Goal: Task Accomplishment & Management: Use online tool/utility

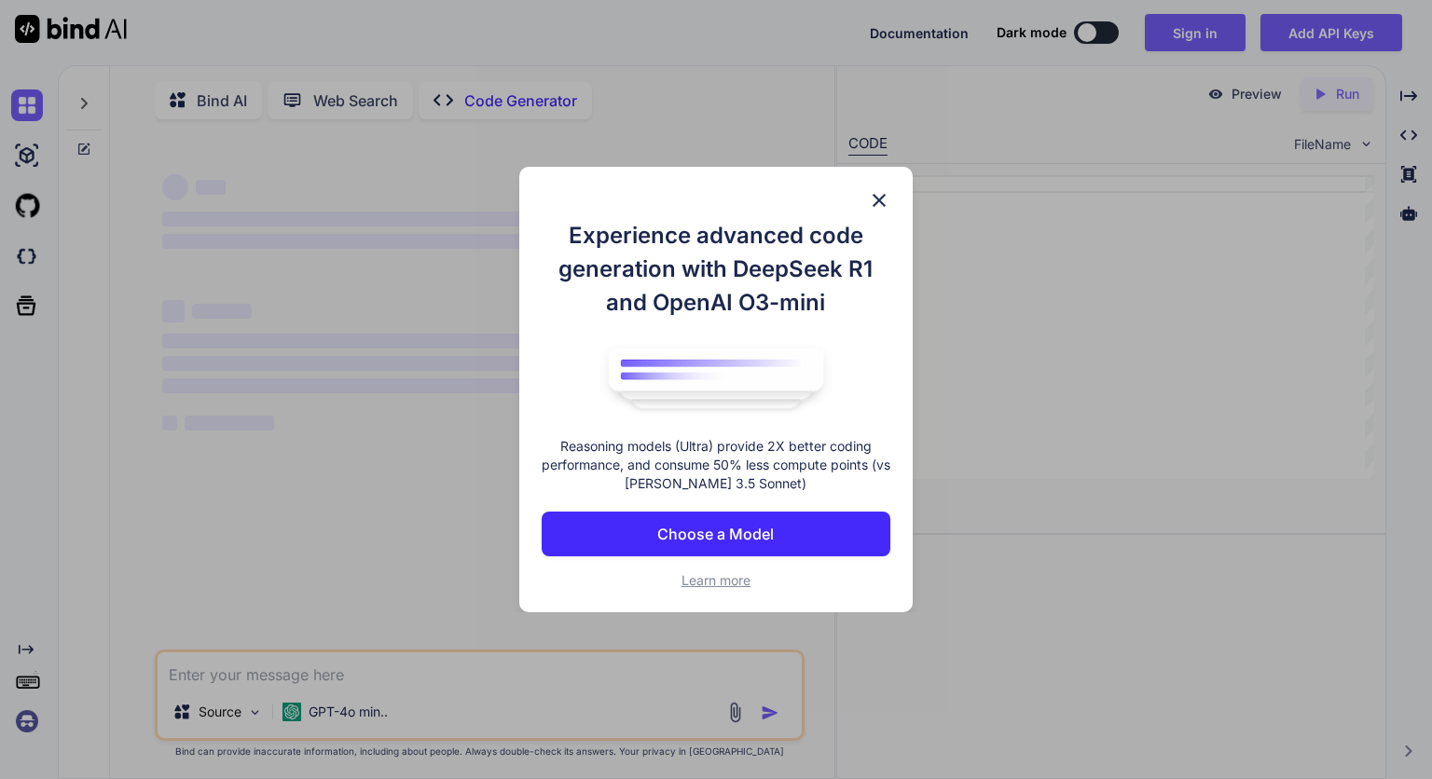
click at [875, 205] on img at bounding box center [879, 200] width 22 height 22
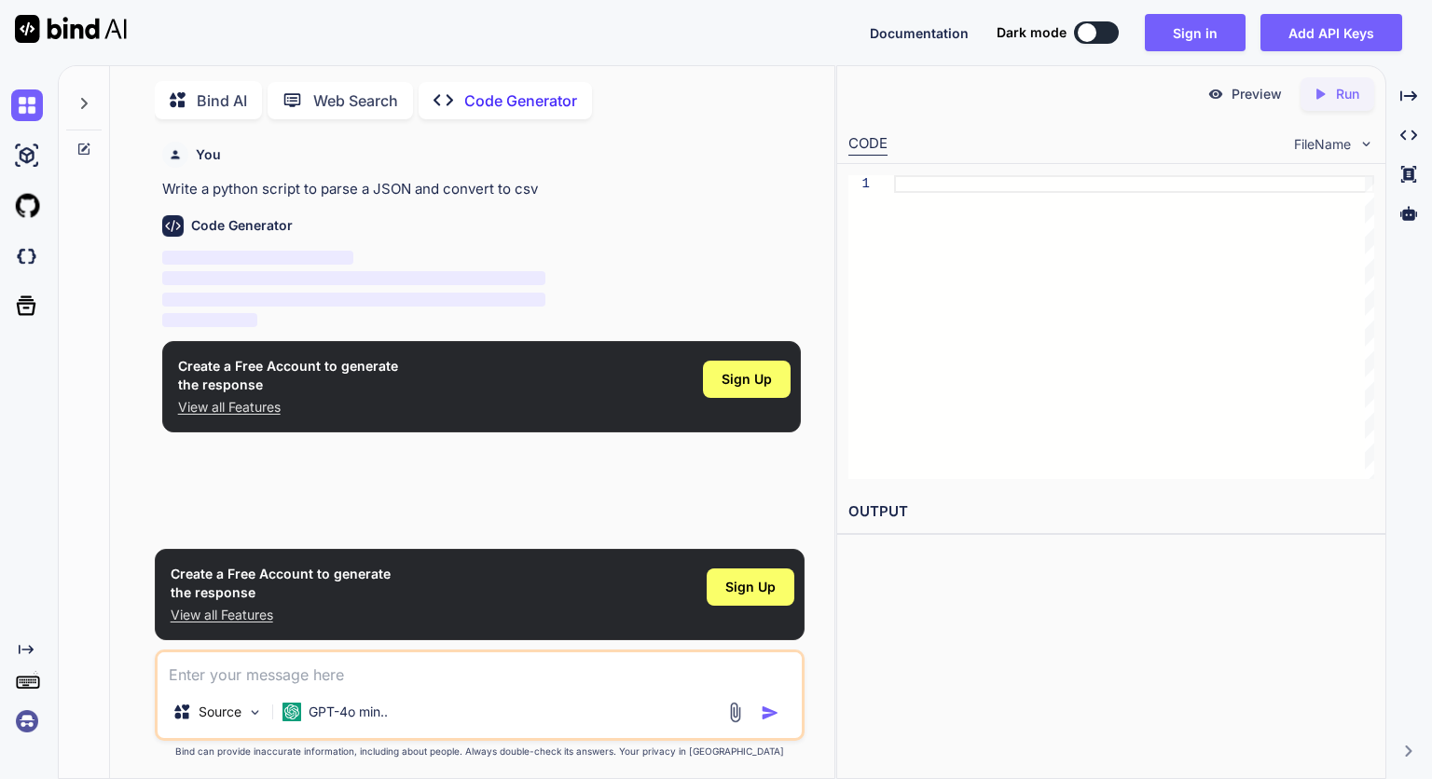
scroll to position [7, 0]
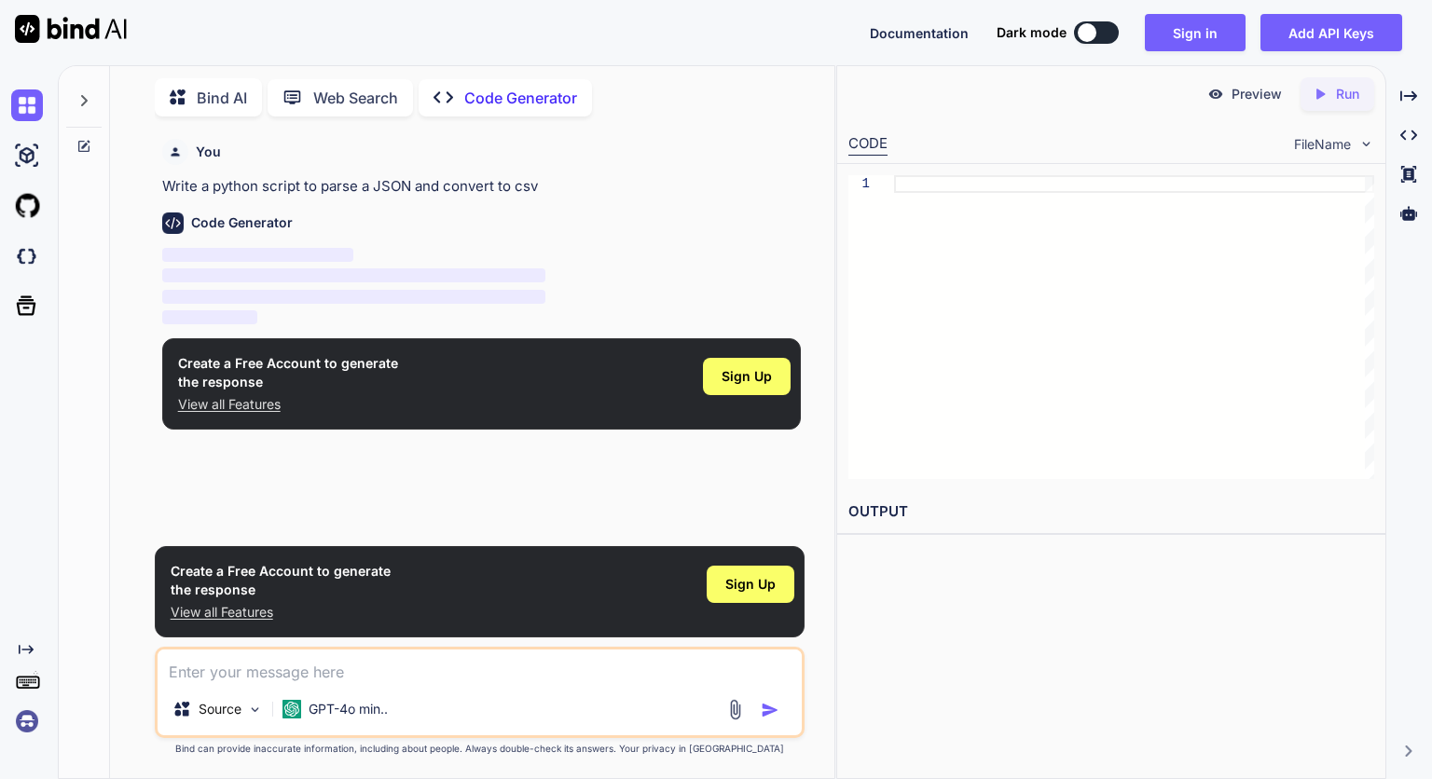
type textarea "x"
click at [995, 203] on div at bounding box center [1134, 327] width 480 height 304
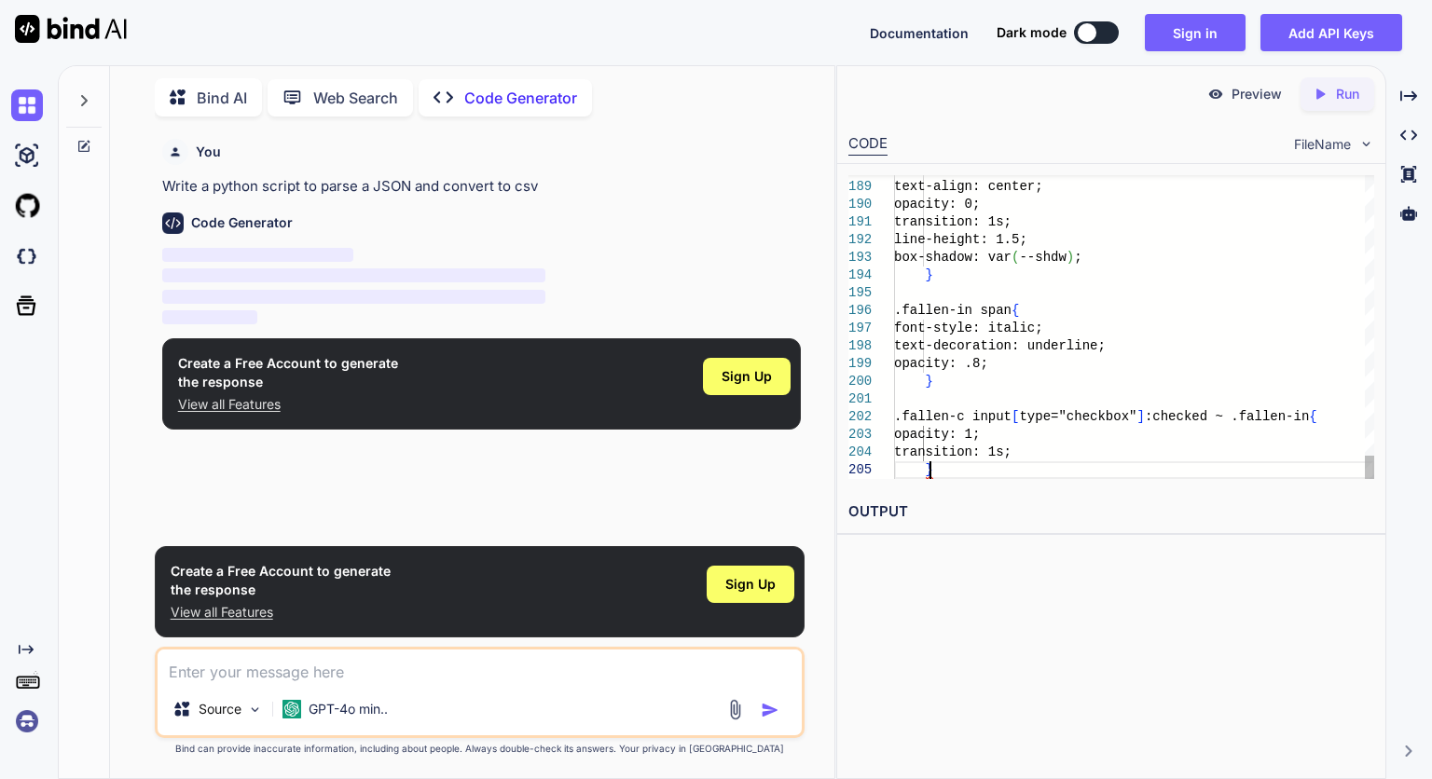
scroll to position [17, 0]
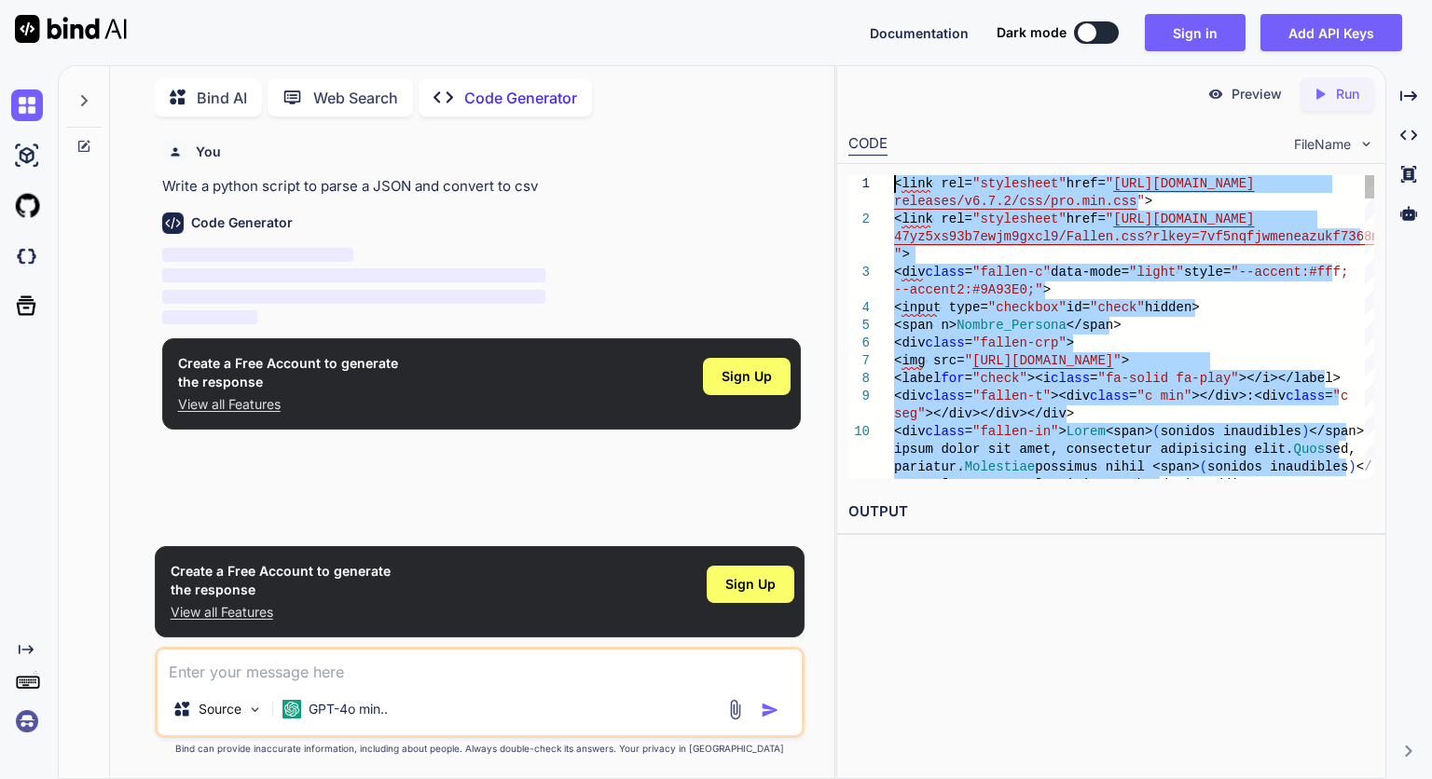
drag, startPoint x: 1166, startPoint y: 321, endPoint x: 794, endPoint y: 51, distance: 459.2
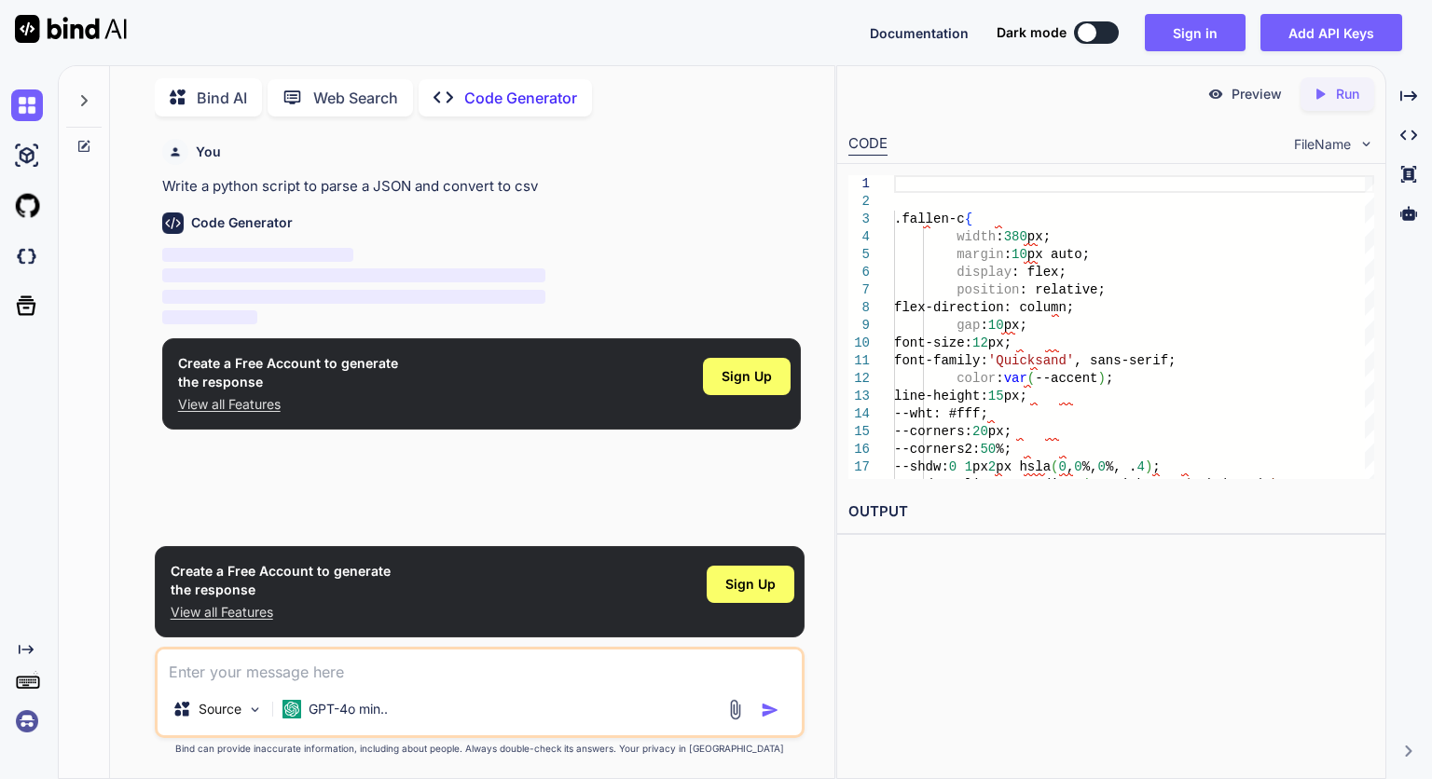
click at [988, 596] on div "Preview Created with Pixso. Run CODE FileName 1 2 3 4 5 6 7 8 9 10 11 12 13 14 …" at bounding box center [1111, 422] width 550 height 714
type textarea "<img src="[URL][DOMAIN_NAME]"> <label for="check"><i class="fa-solid fa-play"><…"
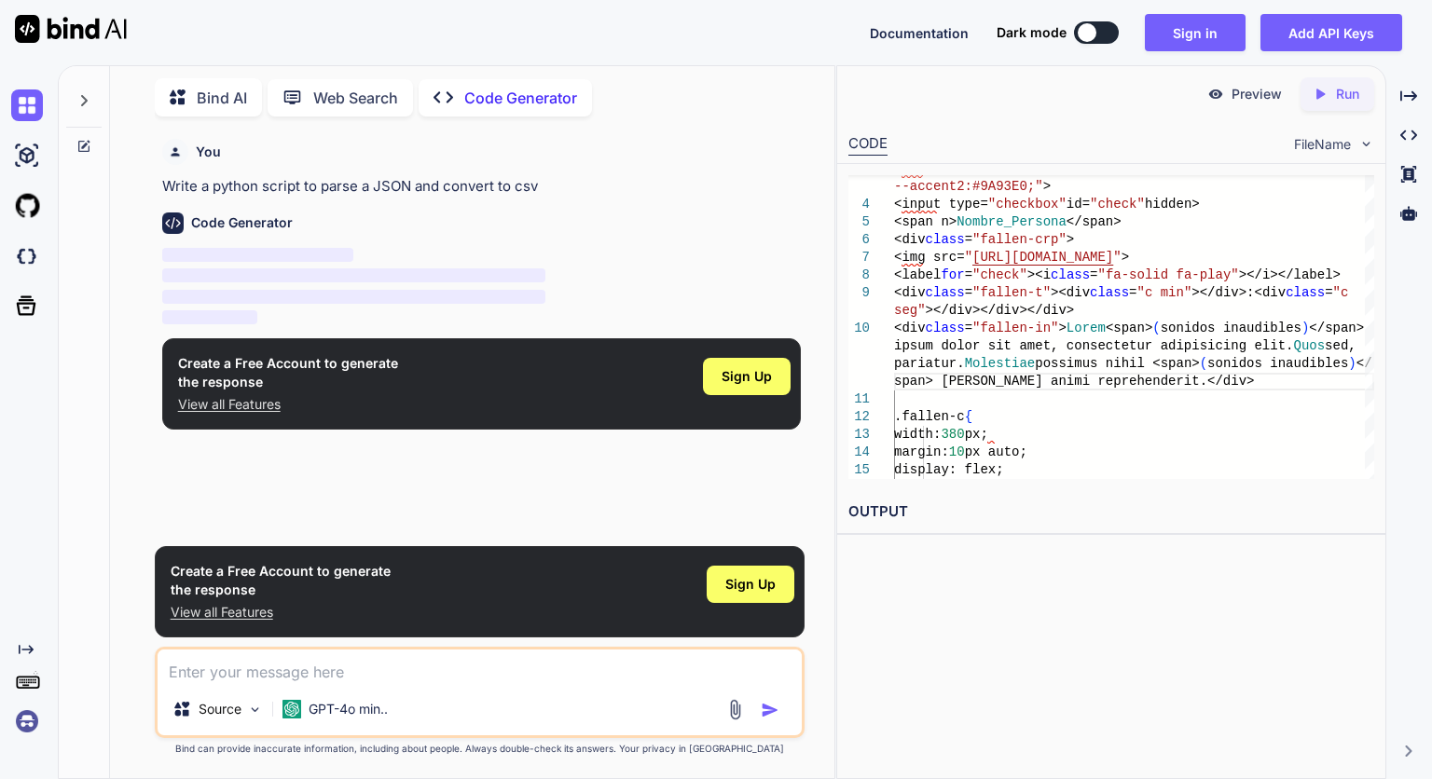
click at [1321, 101] on icon "Created with Pixso." at bounding box center [1319, 94] width 17 height 17
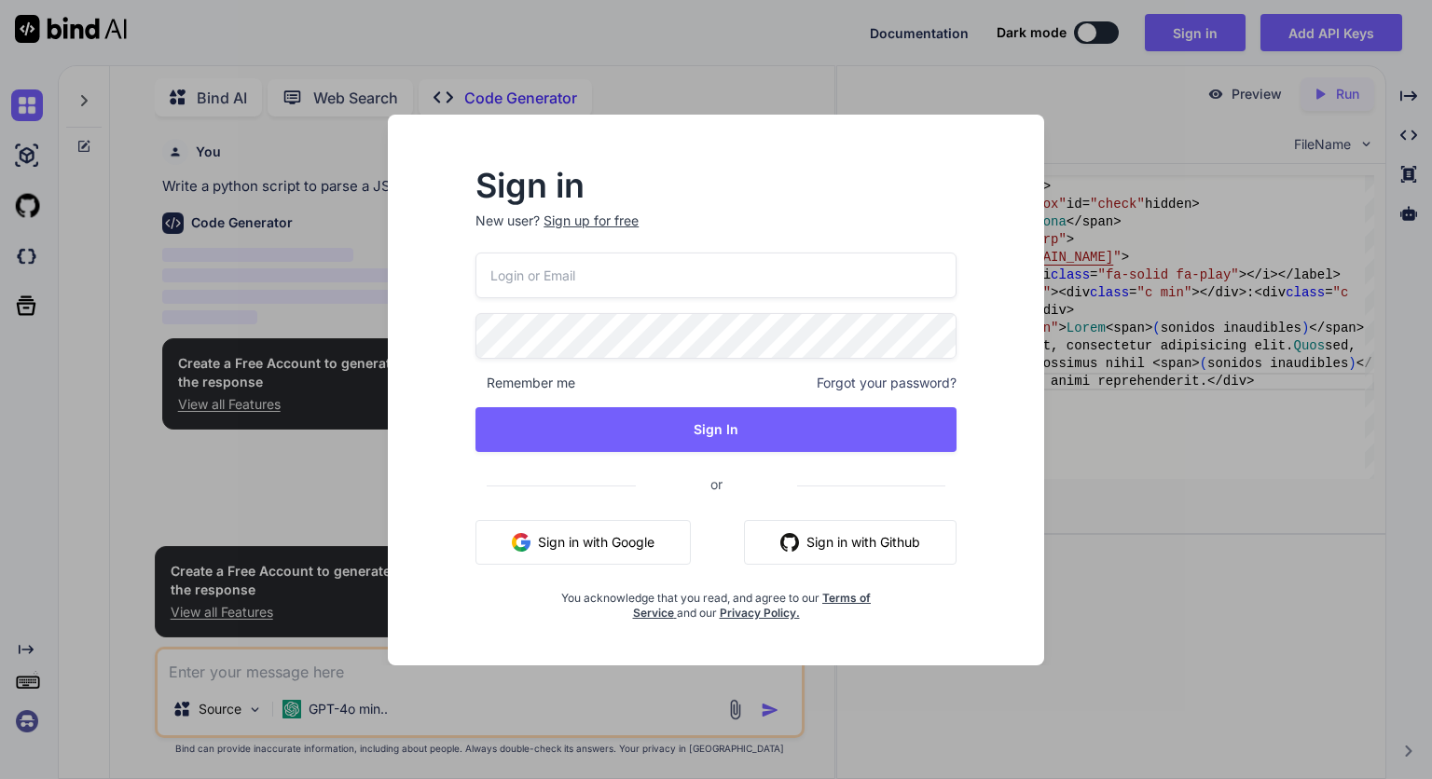
click at [1051, 95] on div "Sign in New user? Sign up for free Remember me Forgot your password? Sign In or…" at bounding box center [716, 389] width 1432 height 779
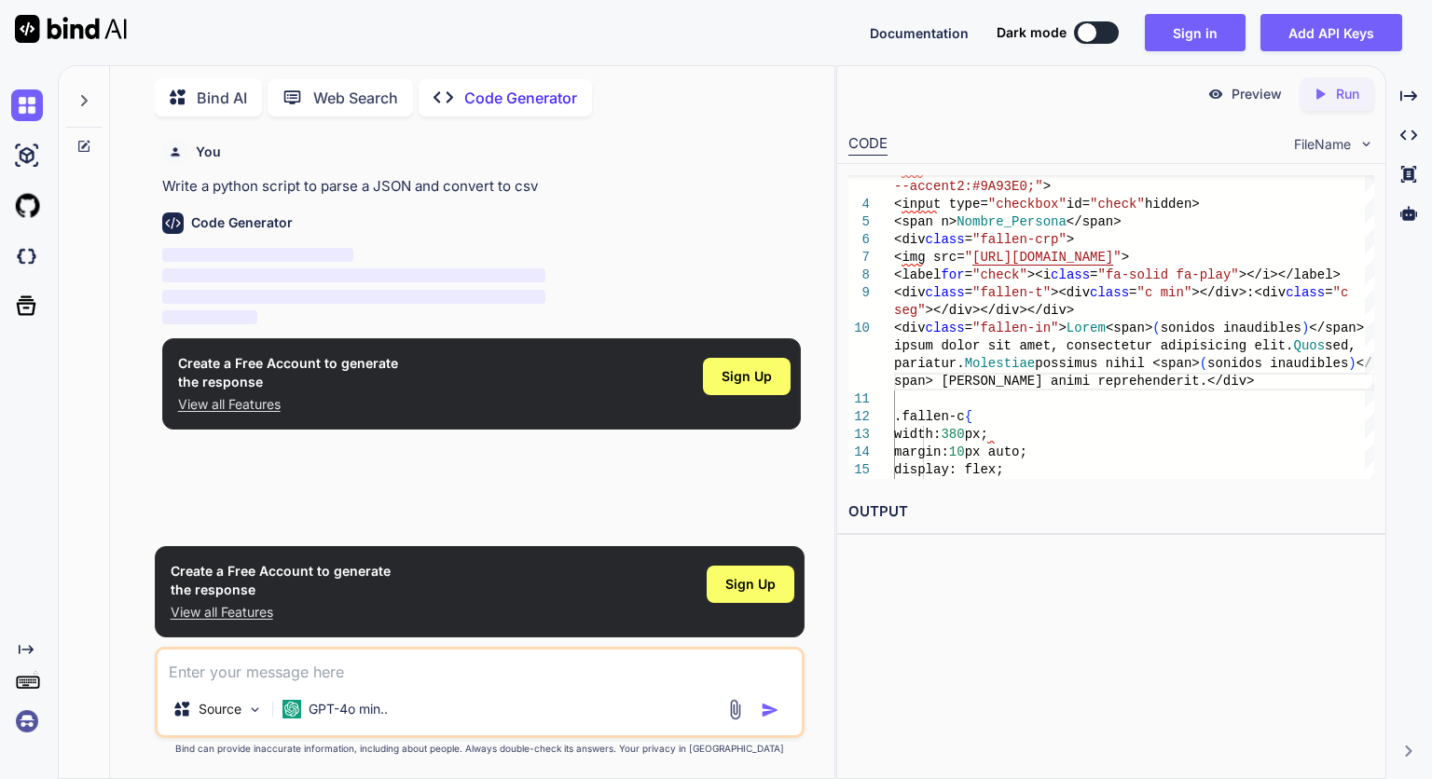
click at [1224, 89] on div "Preview" at bounding box center [1244, 94] width 104 height 34
click at [1160, 39] on button "Sign in" at bounding box center [1195, 32] width 101 height 37
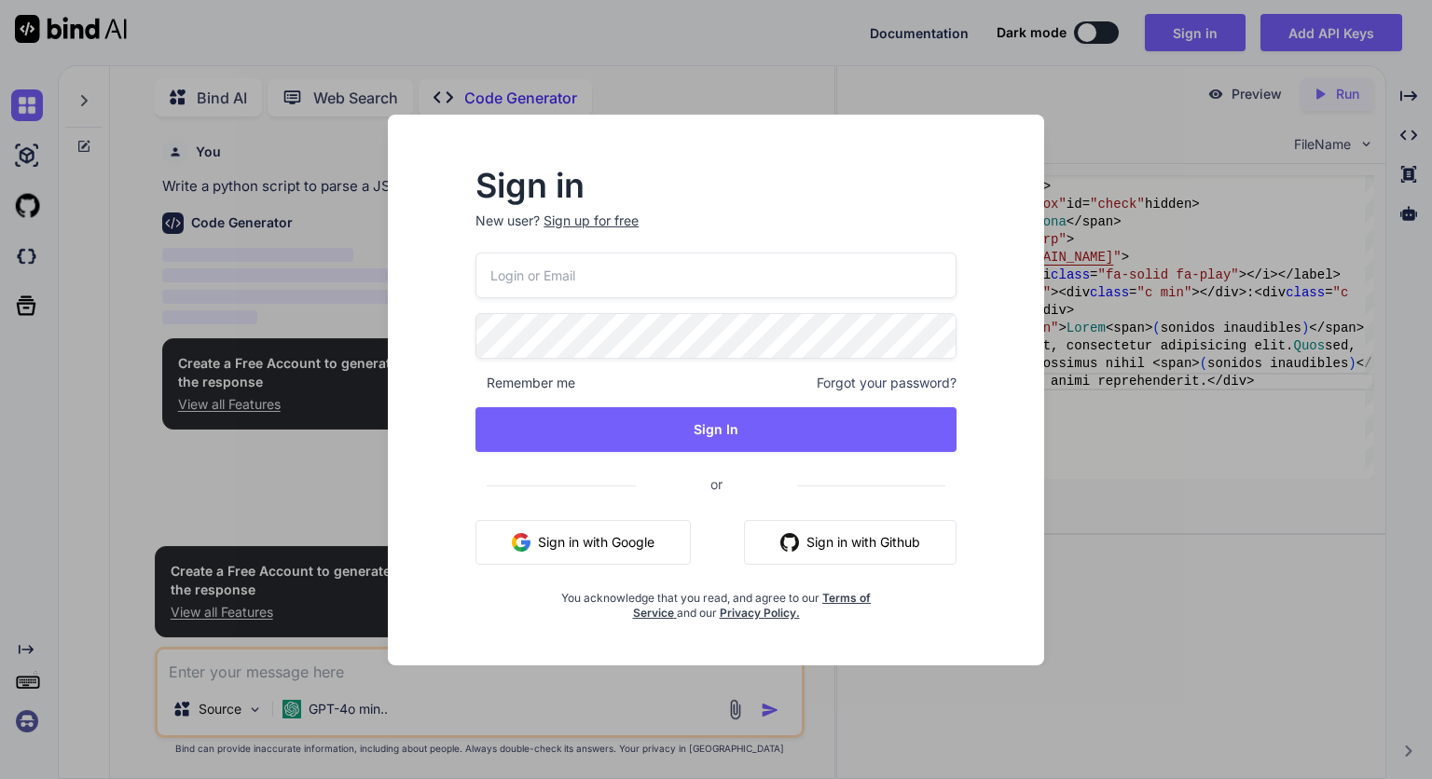
click at [614, 281] on input "email" at bounding box center [715, 276] width 481 height 46
click at [602, 272] on input "email" at bounding box center [715, 276] width 481 height 46
click at [609, 270] on input "email" at bounding box center [715, 276] width 481 height 46
type input "[EMAIL_ADDRESS][DOMAIN_NAME]"
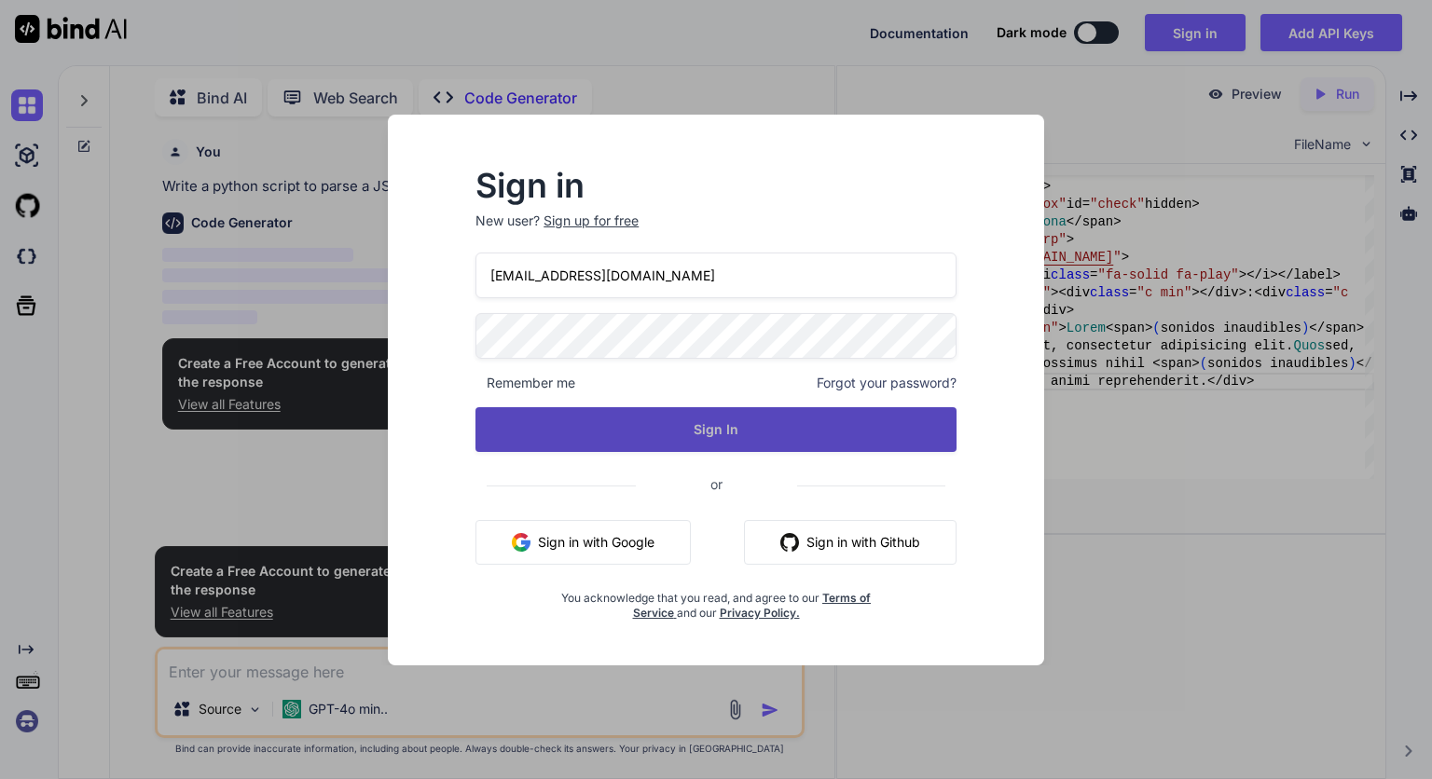
click at [823, 414] on button "Sign In" at bounding box center [715, 429] width 481 height 45
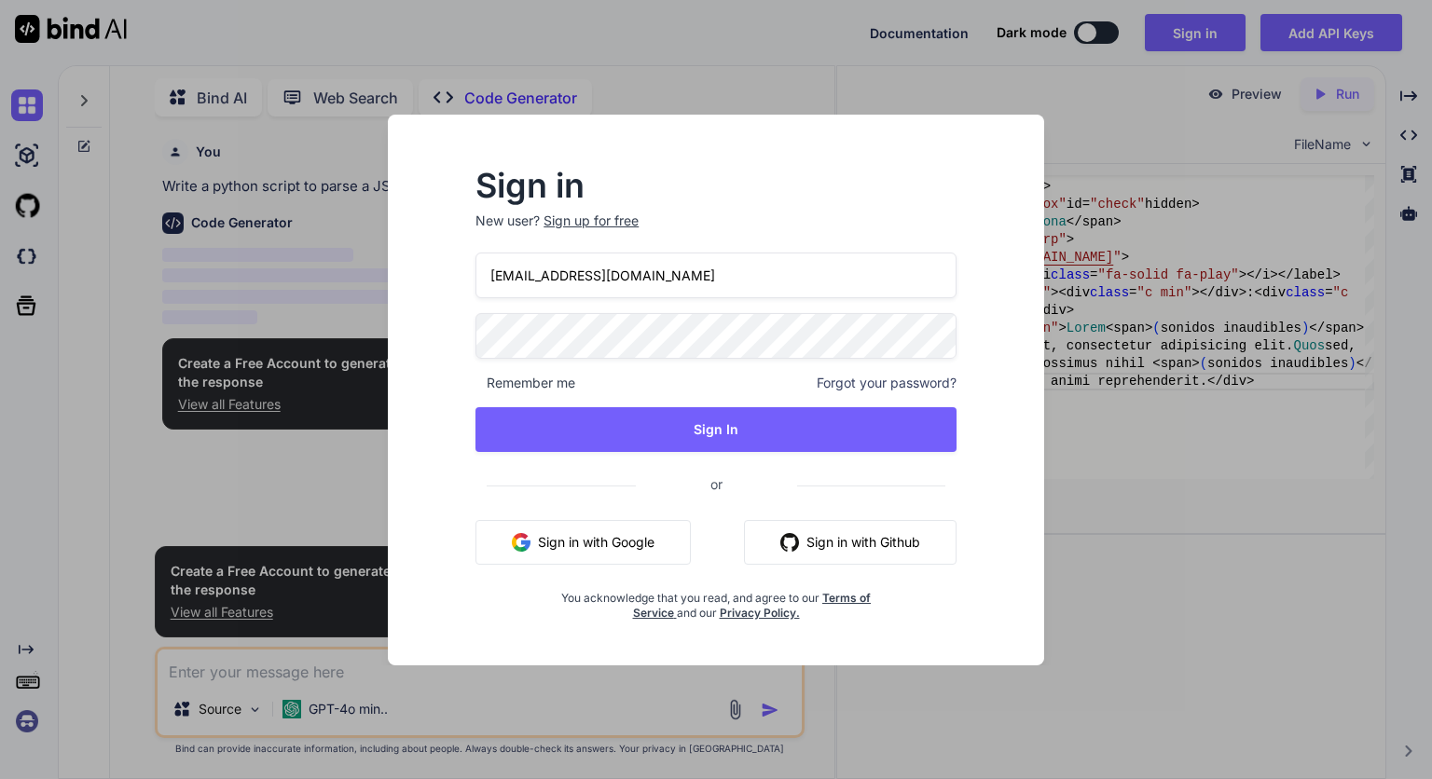
click at [1180, 501] on div "Sign in New user? Sign up for free [EMAIL_ADDRESS][DOMAIN_NAME] Remember me For…" at bounding box center [716, 389] width 1432 height 779
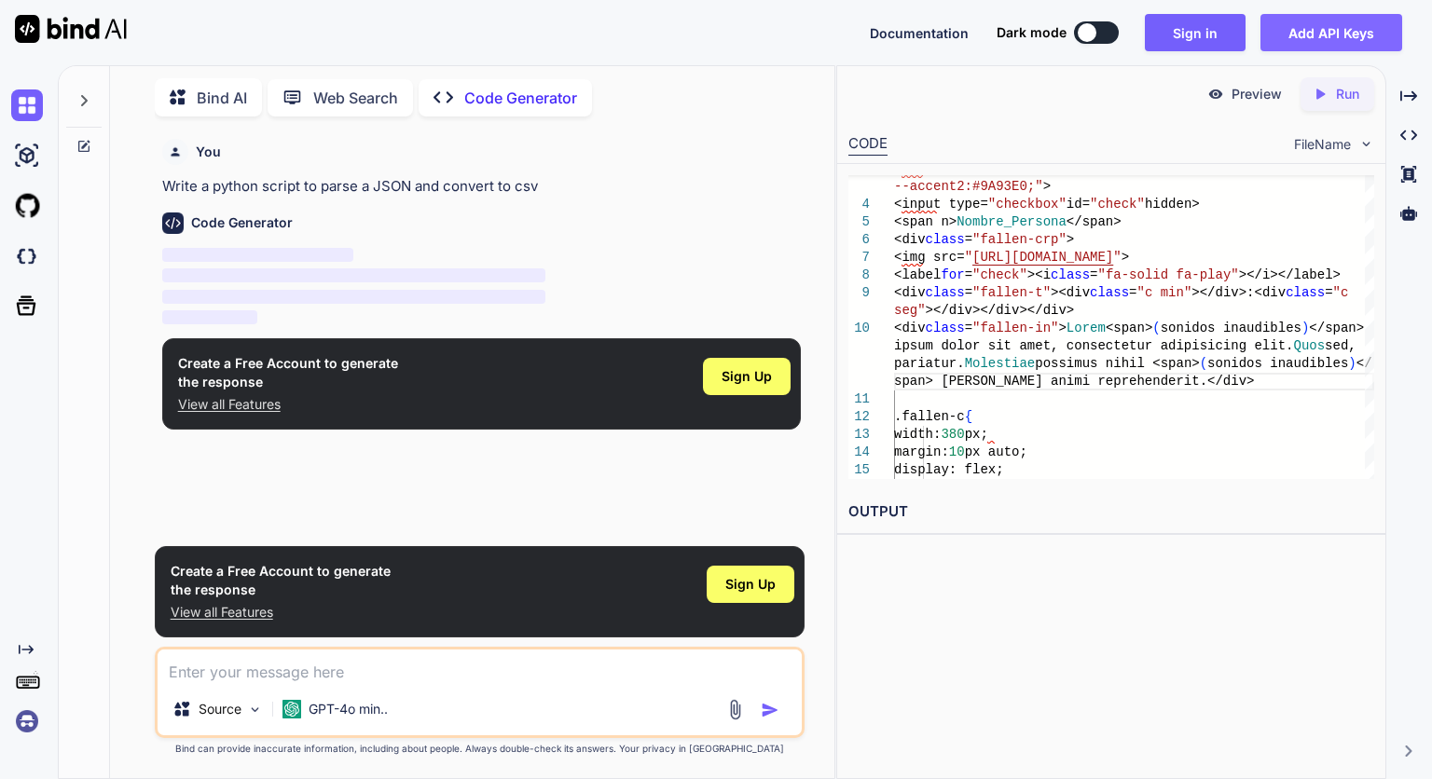
click at [1302, 36] on button "Add API Keys" at bounding box center [1331, 32] width 142 height 37
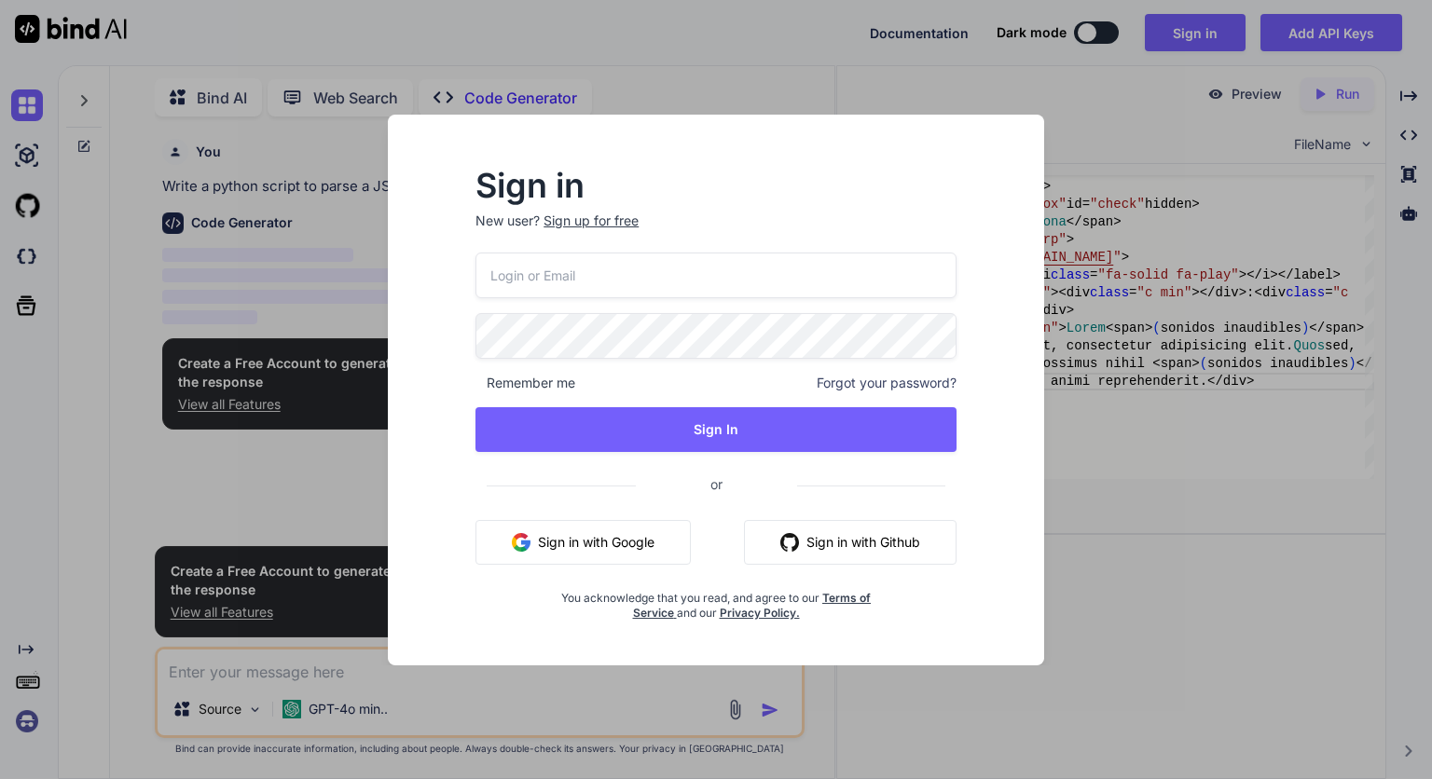
click at [615, 224] on div "Sign up for free" at bounding box center [590, 221] width 95 height 19
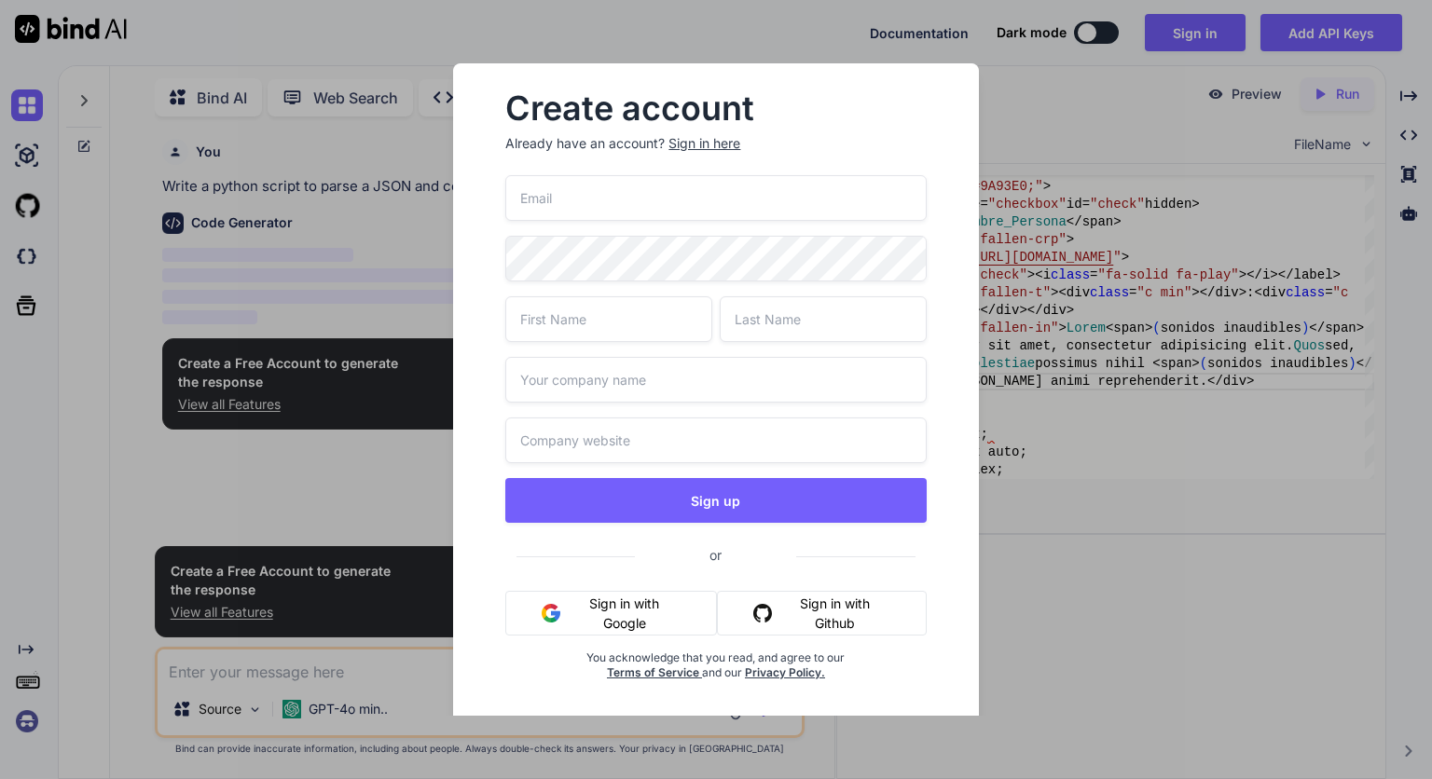
click at [615, 205] on input "email" at bounding box center [715, 198] width 420 height 46
type input "[EMAIL_ADDRESS][DOMAIN_NAME]"
click at [610, 327] on input "text" at bounding box center [608, 319] width 207 height 46
type input "Aly"
click at [728, 325] on input "text" at bounding box center [823, 319] width 207 height 46
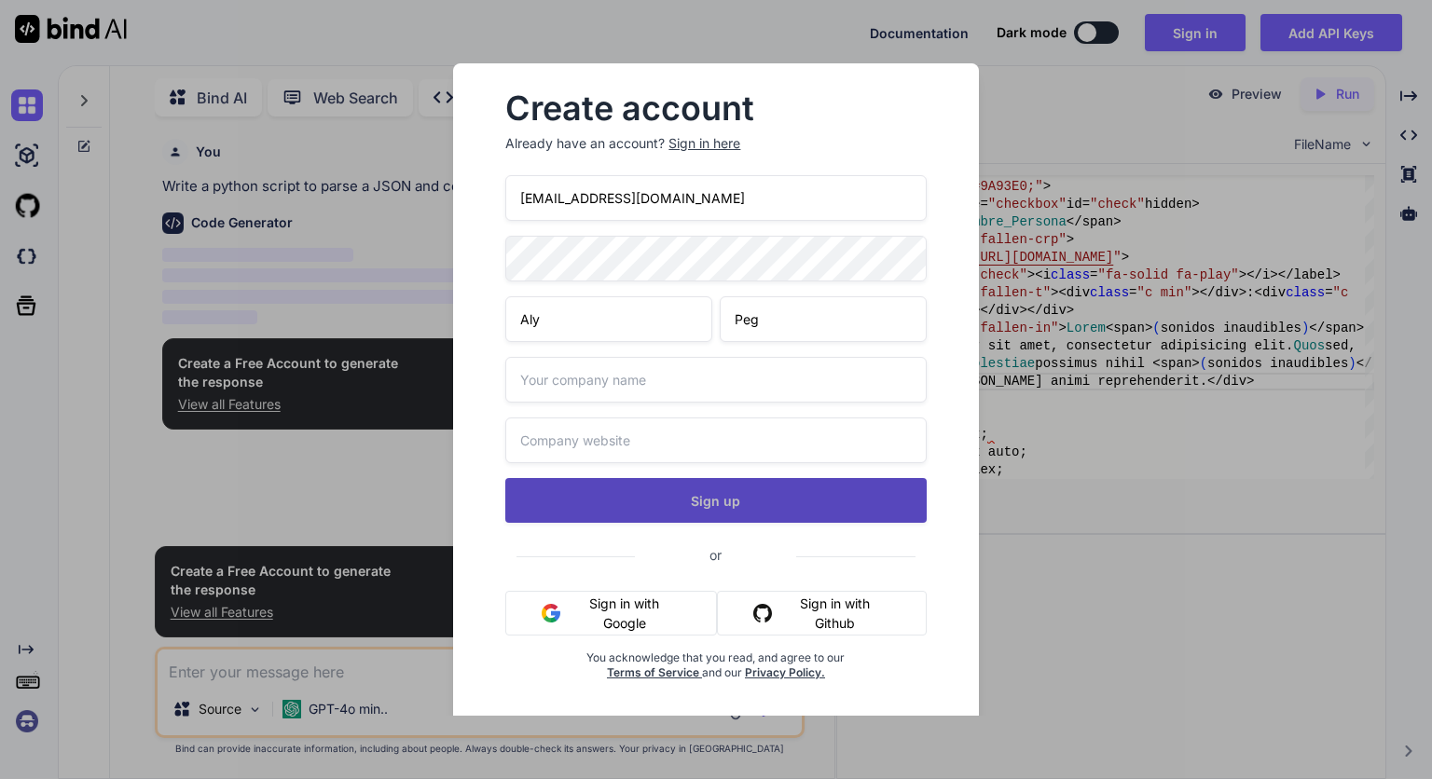
type input "Peg"
click at [705, 501] on button "Sign up" at bounding box center [715, 500] width 420 height 45
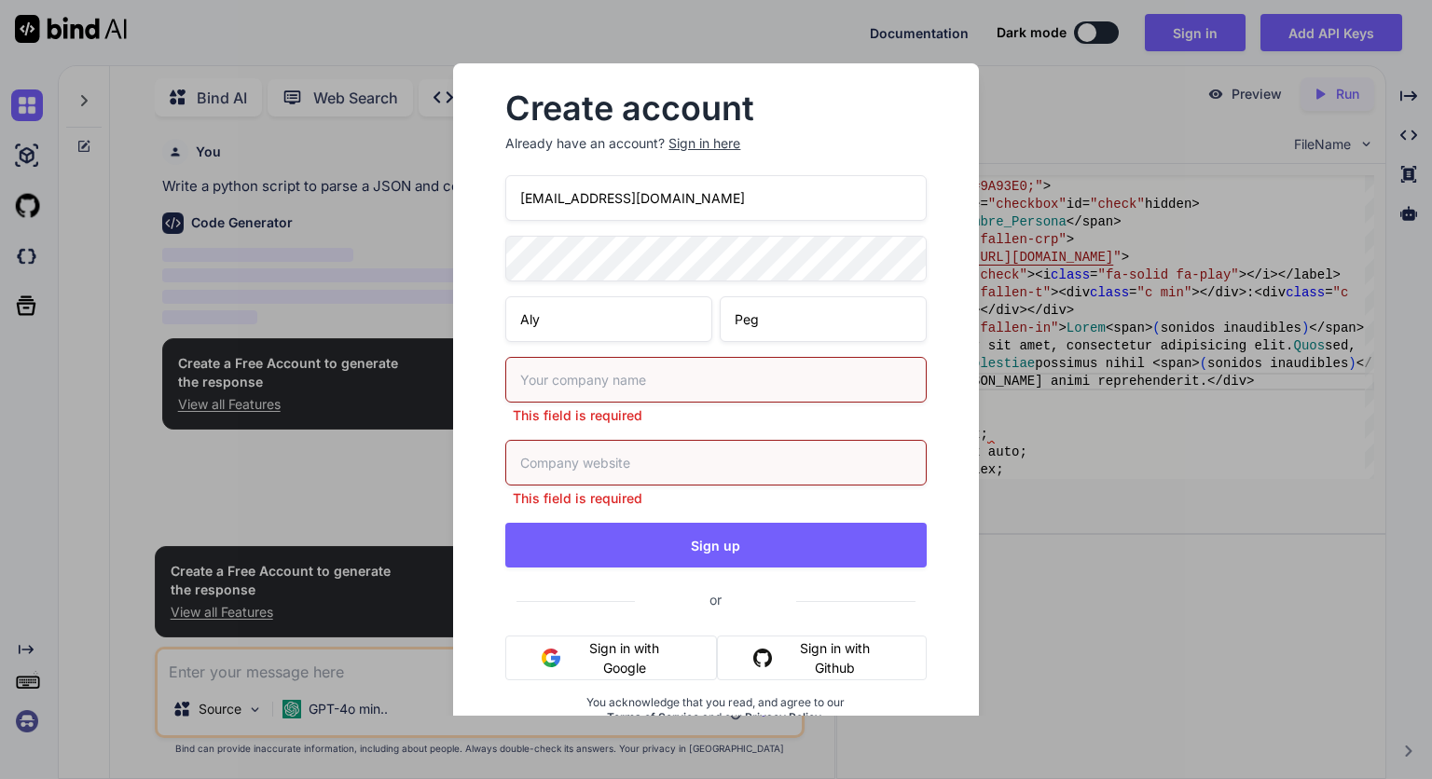
click at [662, 376] on input "text" at bounding box center [715, 380] width 420 height 46
type input "home"
click at [647, 456] on input "text" at bounding box center [715, 463] width 420 height 46
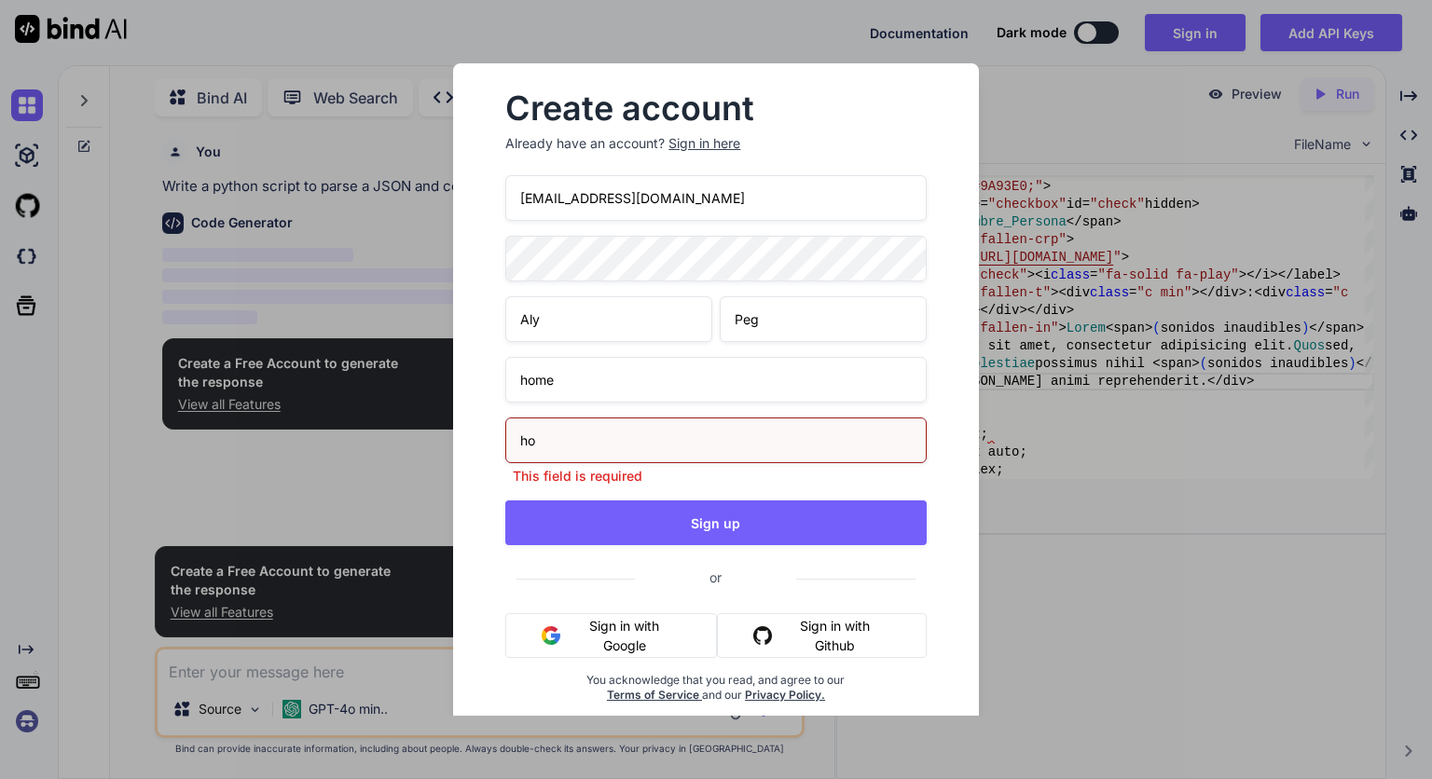
type input "h"
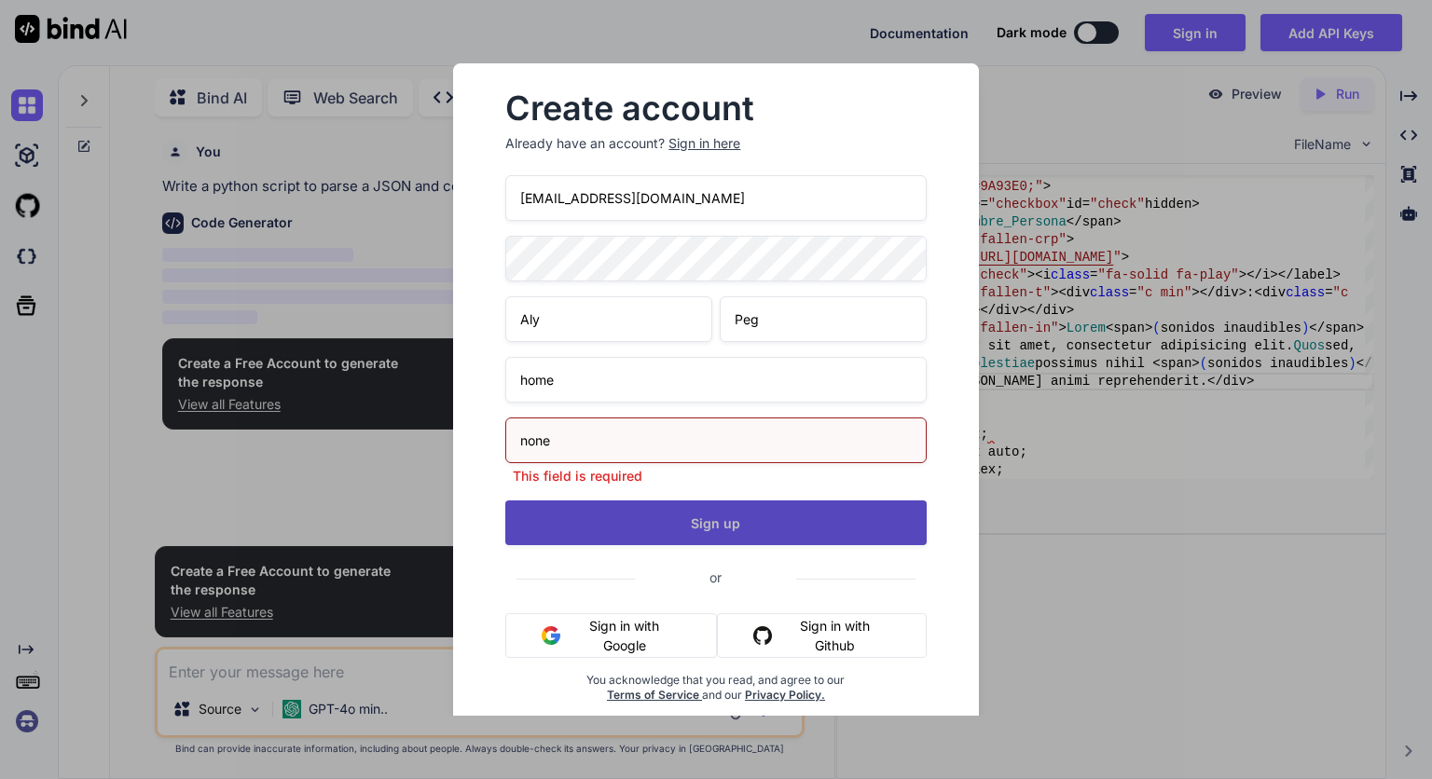
type input "none"
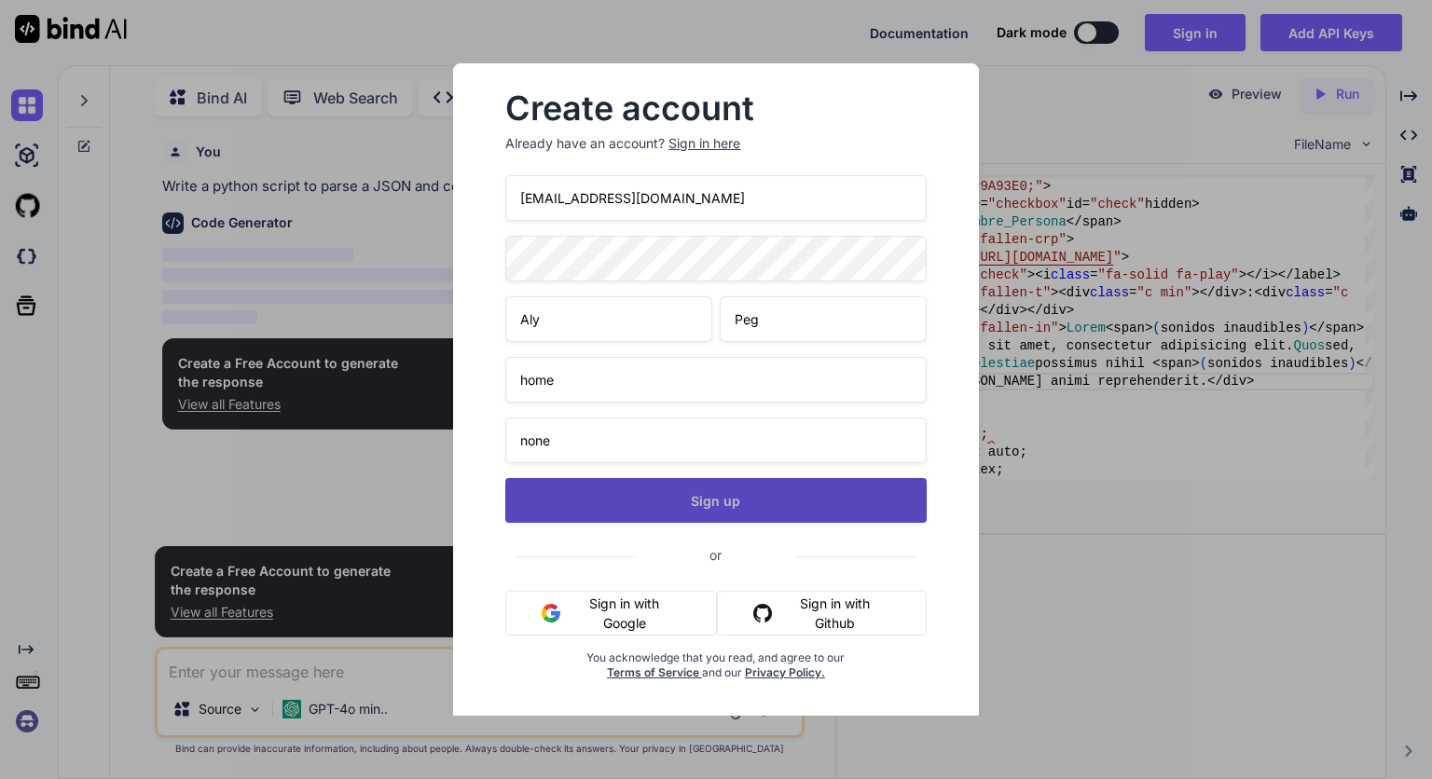
click at [671, 536] on div "[EMAIL_ADDRESS][DOMAIN_NAME] Aly Peg home none Sign up or Sign in with Google S…" at bounding box center [715, 450] width 420 height 550
click at [672, 518] on button "Sign up" at bounding box center [715, 500] width 420 height 45
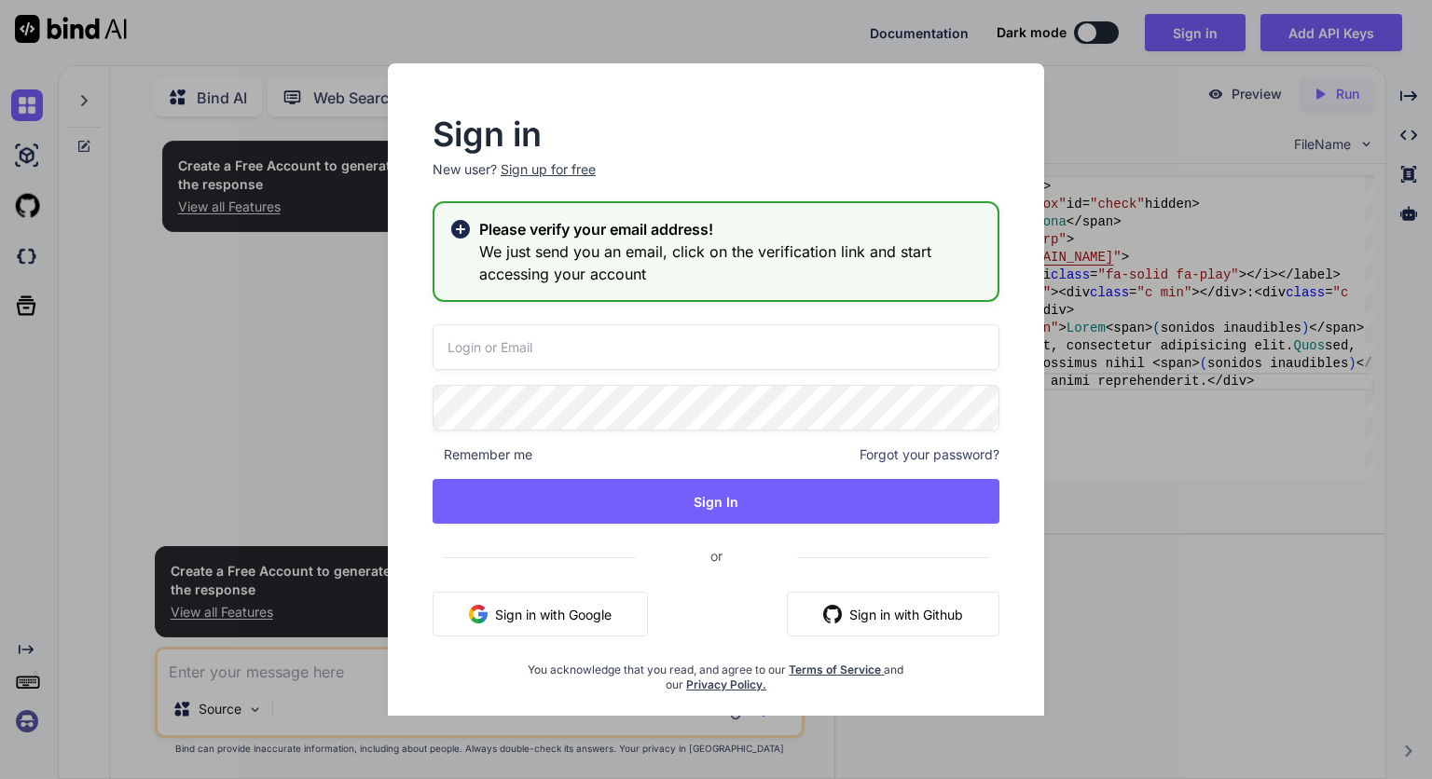
click at [814, 336] on input "email" at bounding box center [715, 347] width 567 height 46
type input "[EMAIL_ADDRESS][DOMAIN_NAME]"
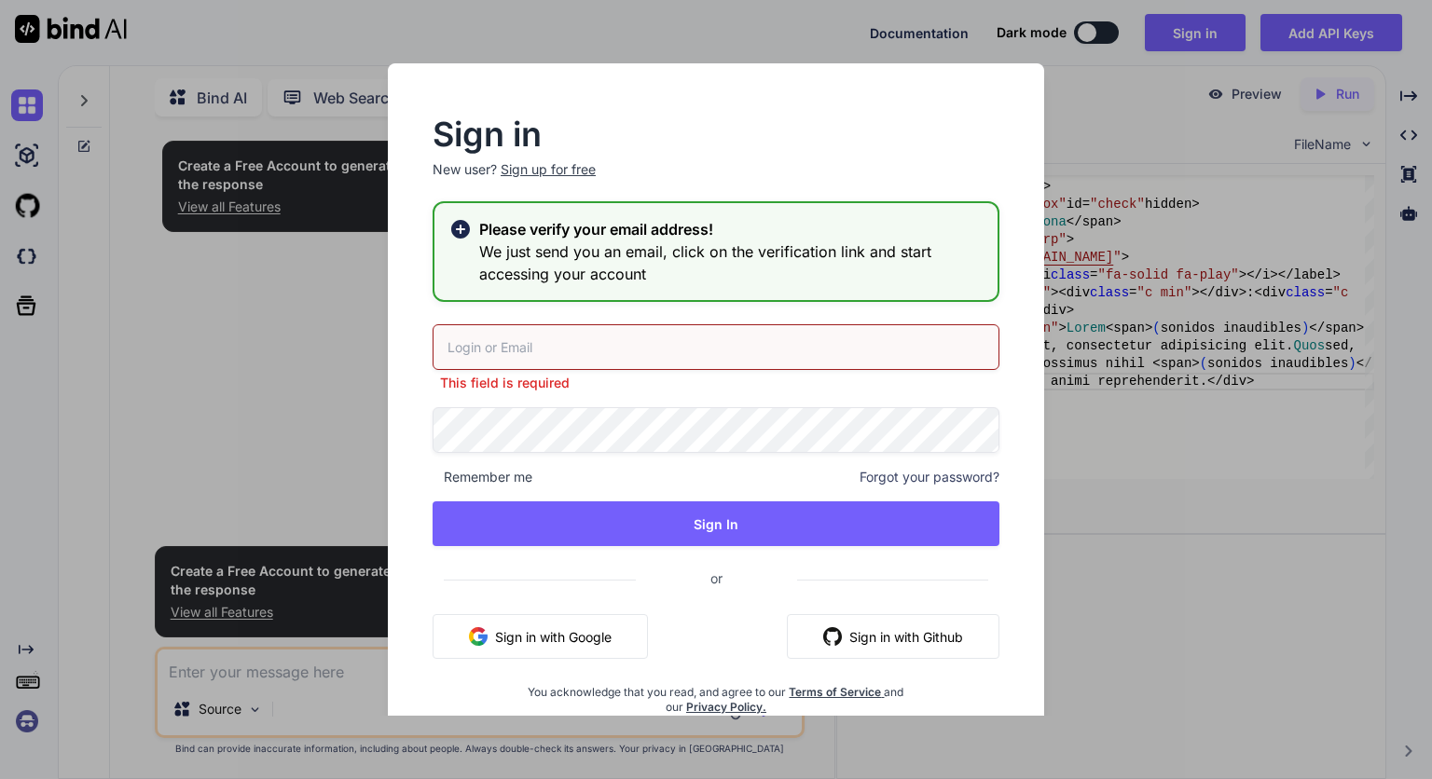
click at [650, 342] on input "email" at bounding box center [715, 347] width 567 height 46
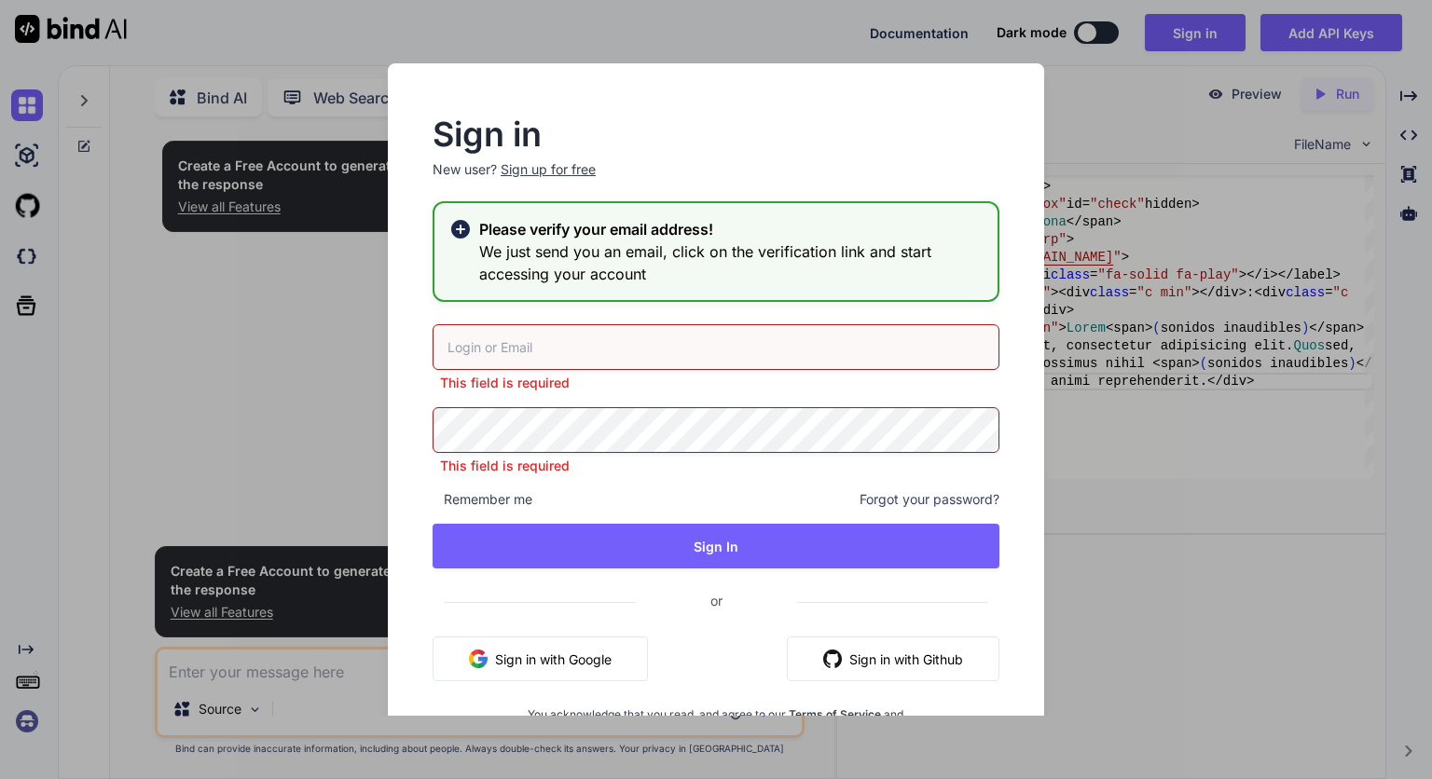
type input "[EMAIL_ADDRESS][DOMAIN_NAME]"
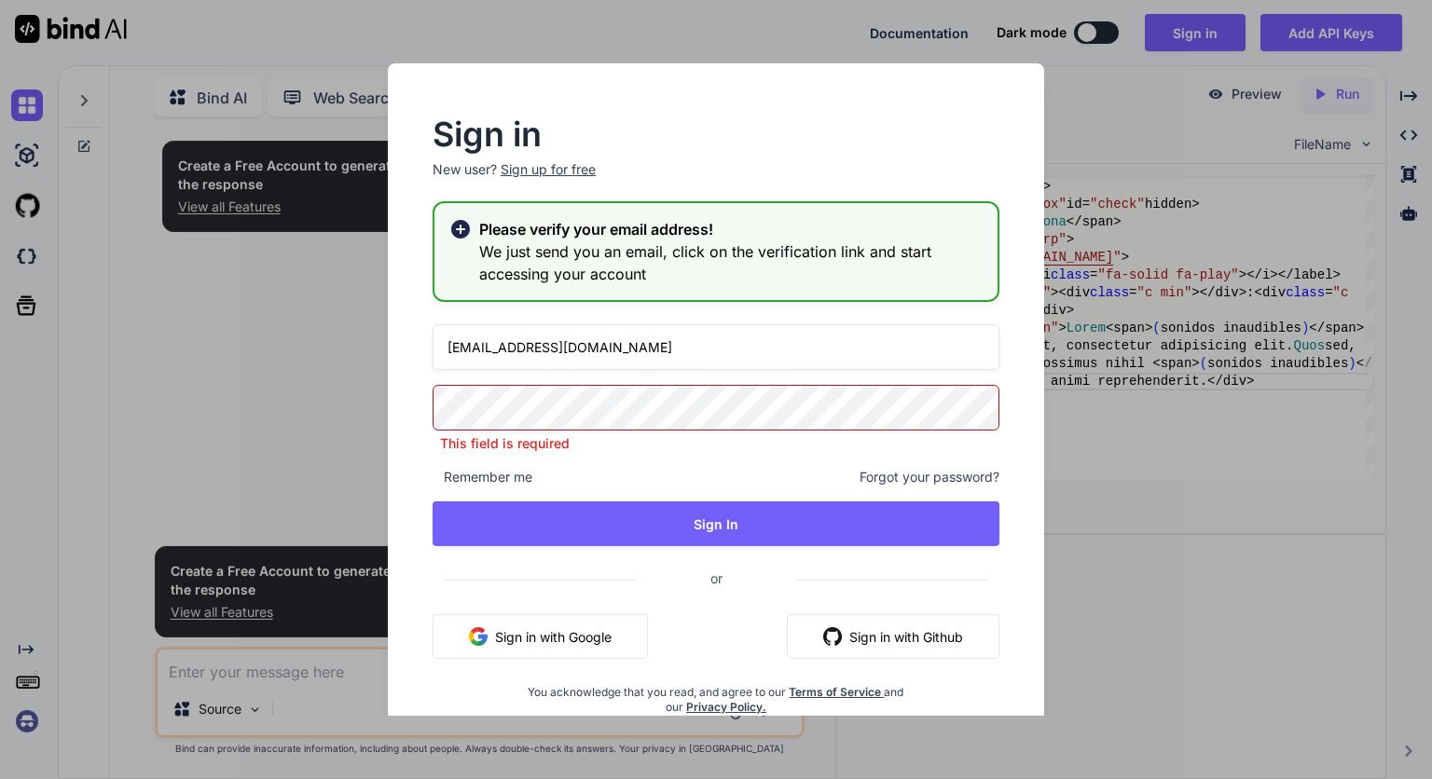
click at [627, 462] on div "[EMAIL_ADDRESS][DOMAIN_NAME] This field is required Remember me Forgot your pas…" at bounding box center [715, 519] width 567 height 391
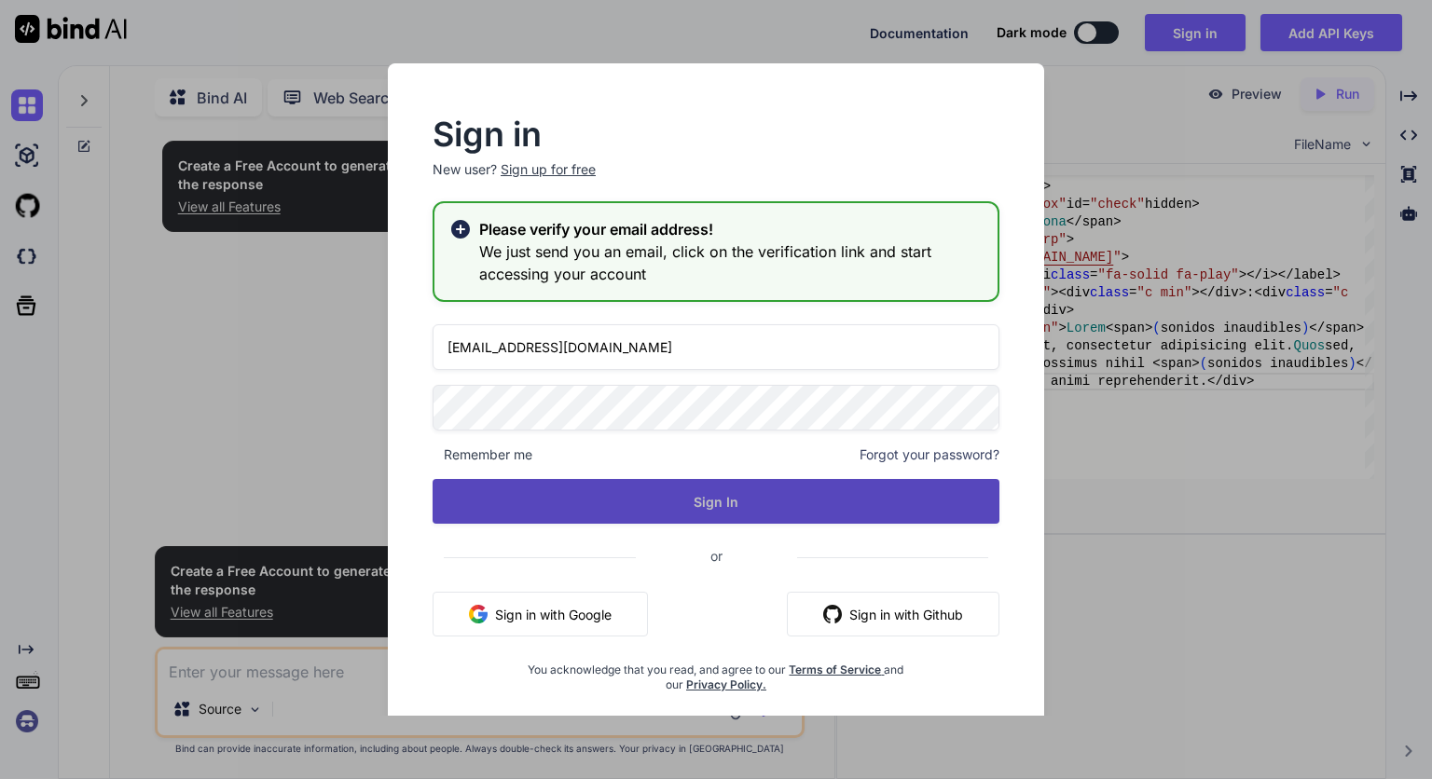
click at [641, 497] on button "Sign In" at bounding box center [715, 501] width 567 height 45
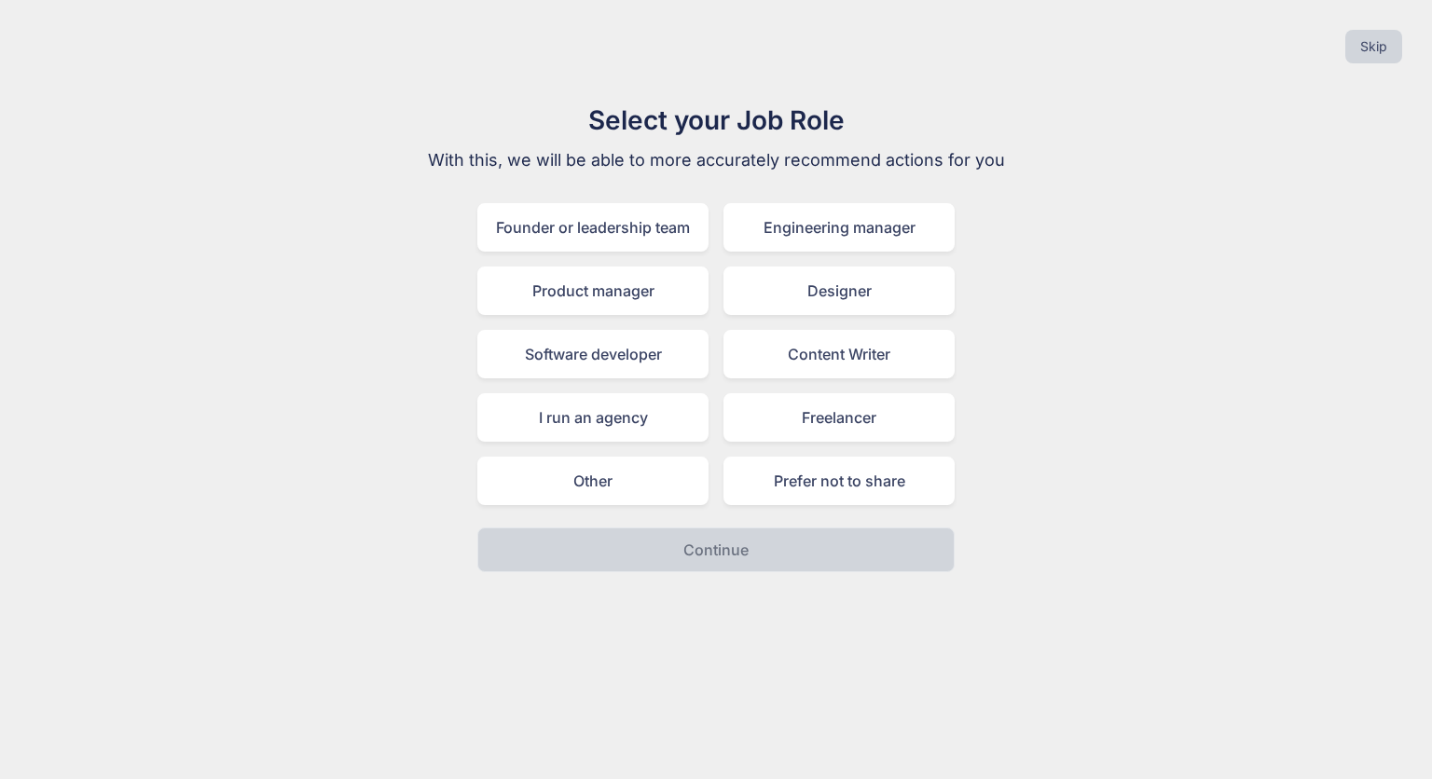
click at [1231, 482] on div "Select your Job Role With this, we will be able to more accurately recommend ac…" at bounding box center [716, 337] width 1402 height 472
click at [827, 294] on div "Designer" at bounding box center [838, 291] width 231 height 48
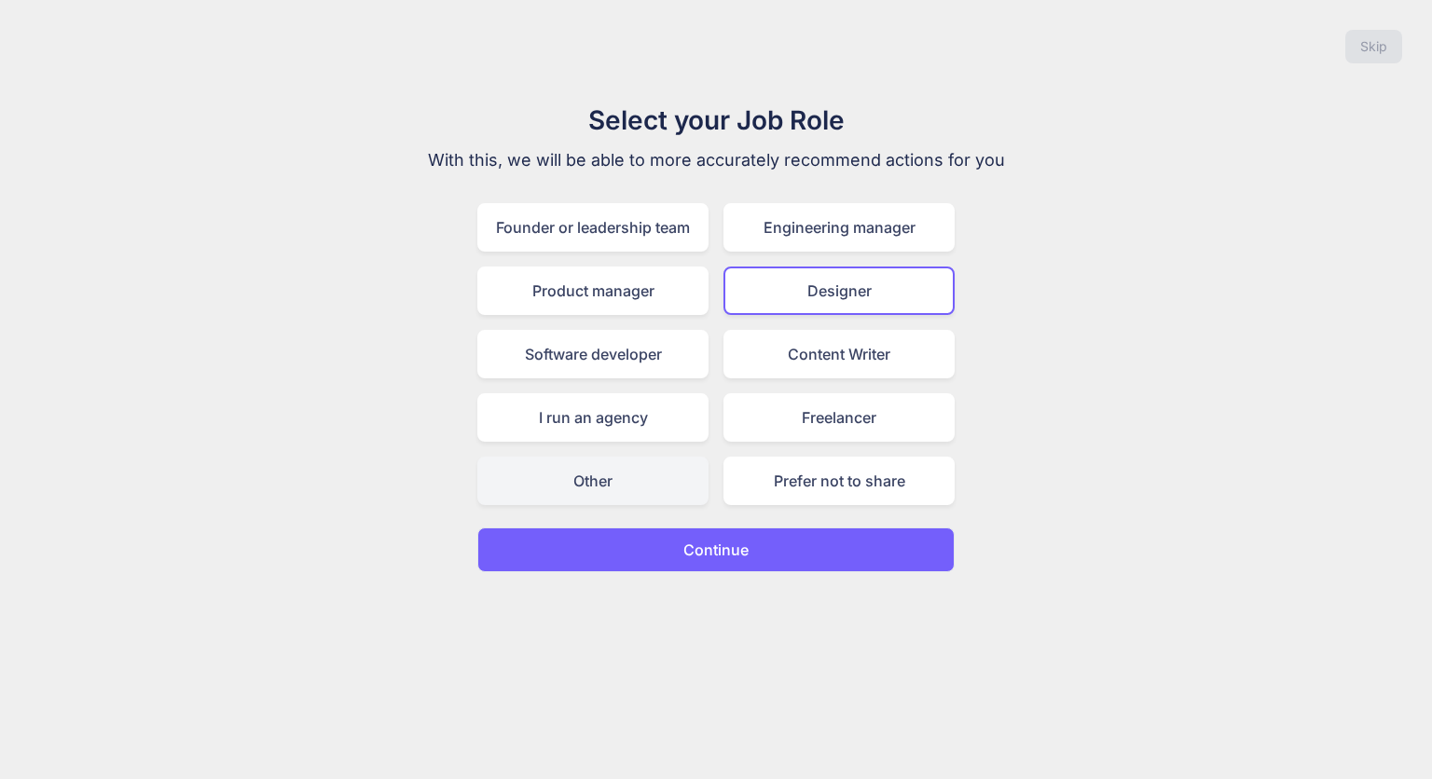
click at [683, 496] on div "Other" at bounding box center [592, 481] width 231 height 48
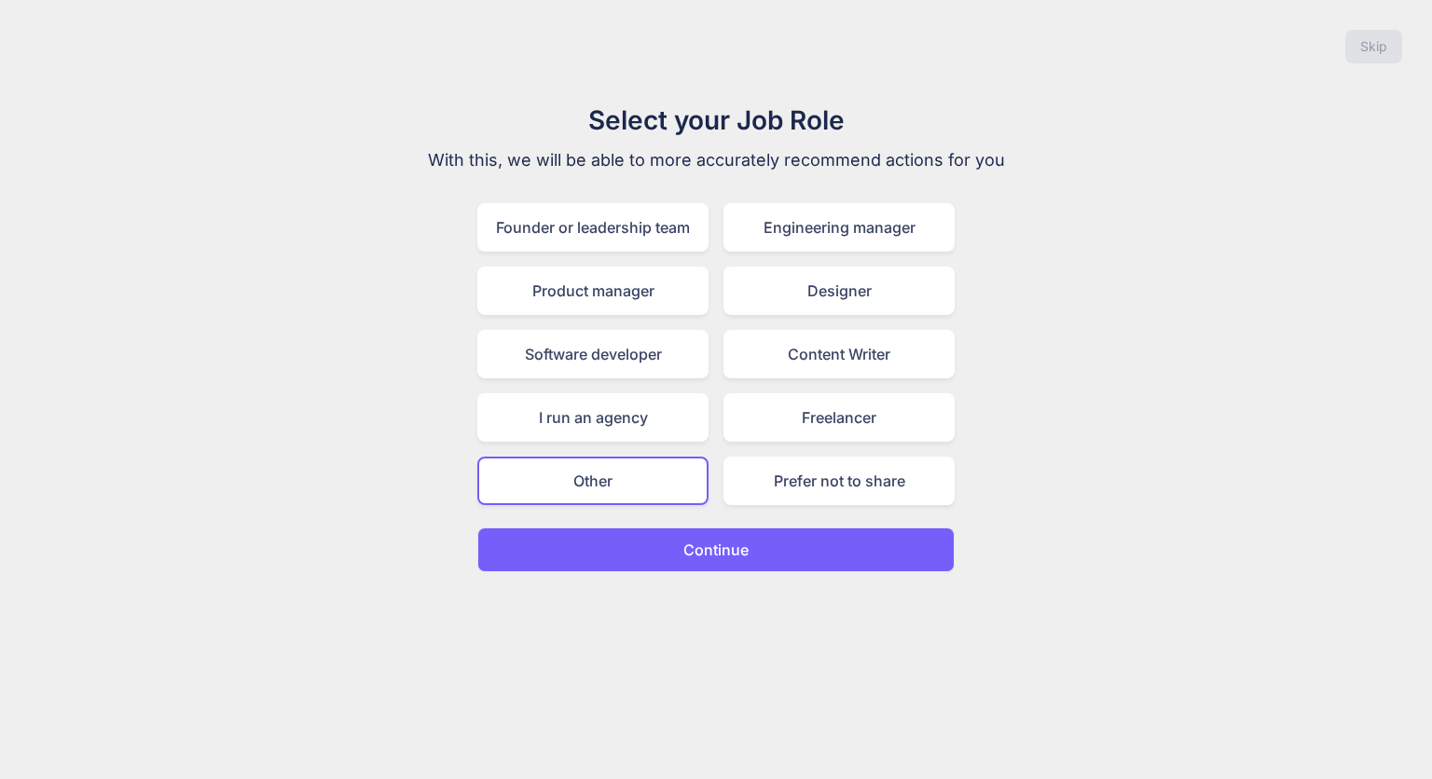
click at [699, 528] on button "Continue" at bounding box center [715, 550] width 477 height 45
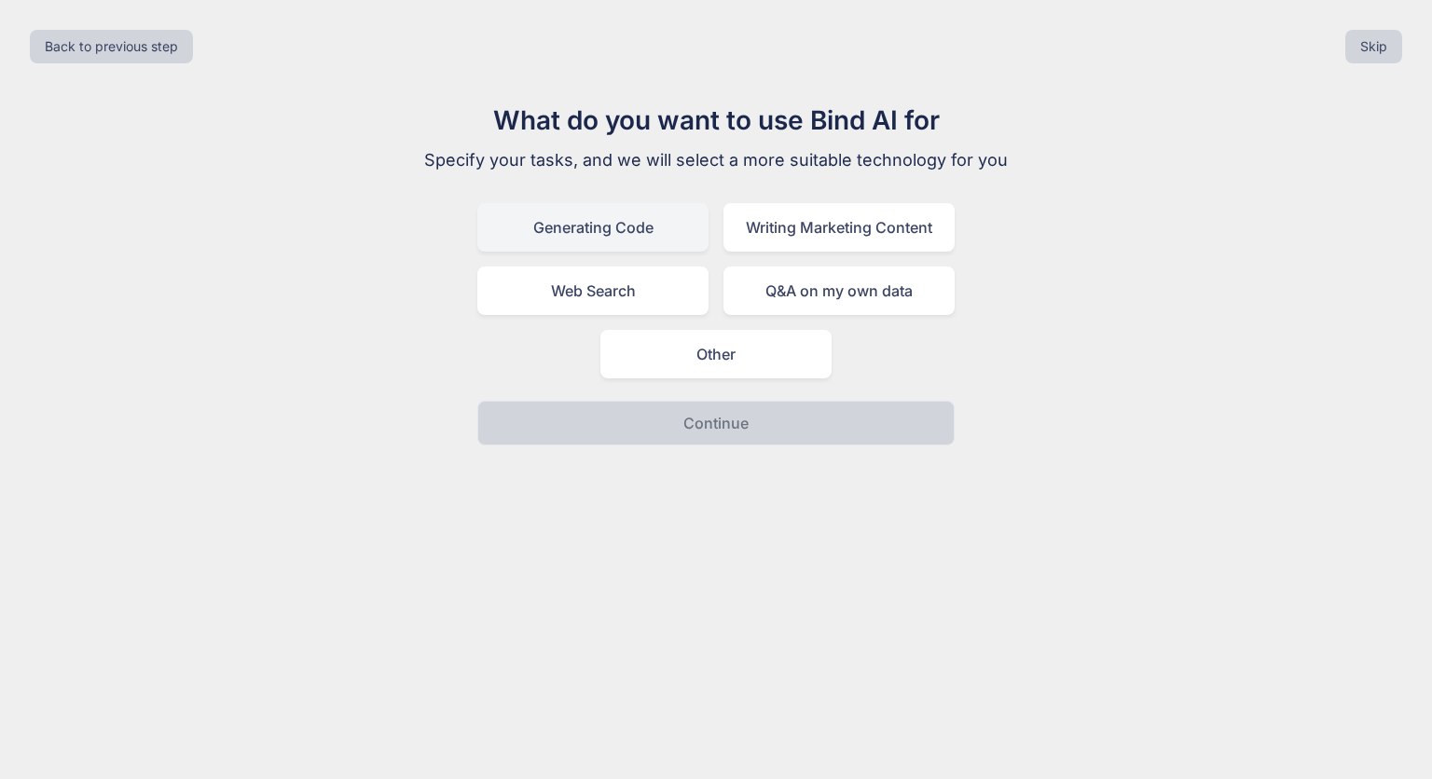
click at [697, 237] on div "Generating Code" at bounding box center [592, 227] width 231 height 48
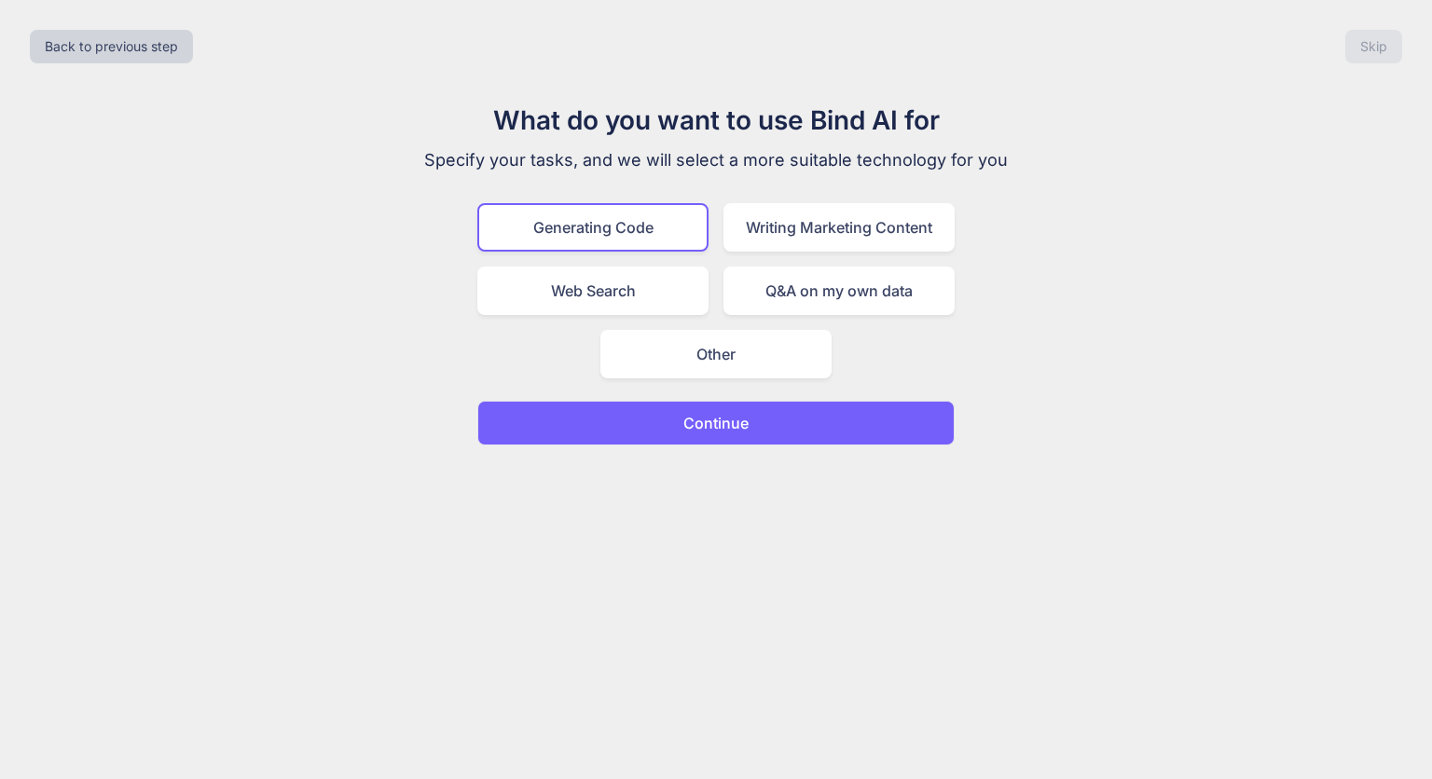
click at [745, 426] on p "Continue" at bounding box center [715, 423] width 65 height 22
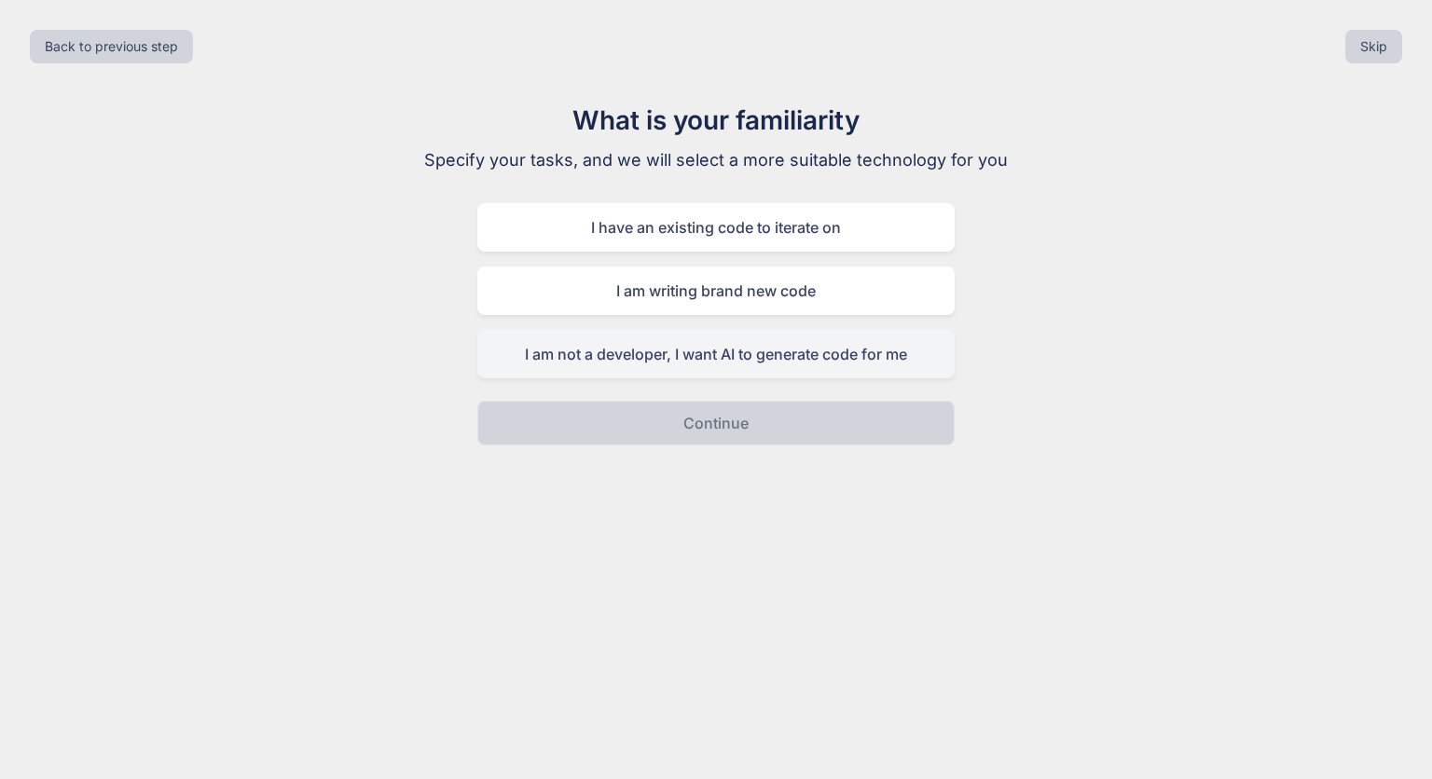
click at [734, 361] on div "I am not a developer, I want AI to generate code for me" at bounding box center [715, 354] width 477 height 48
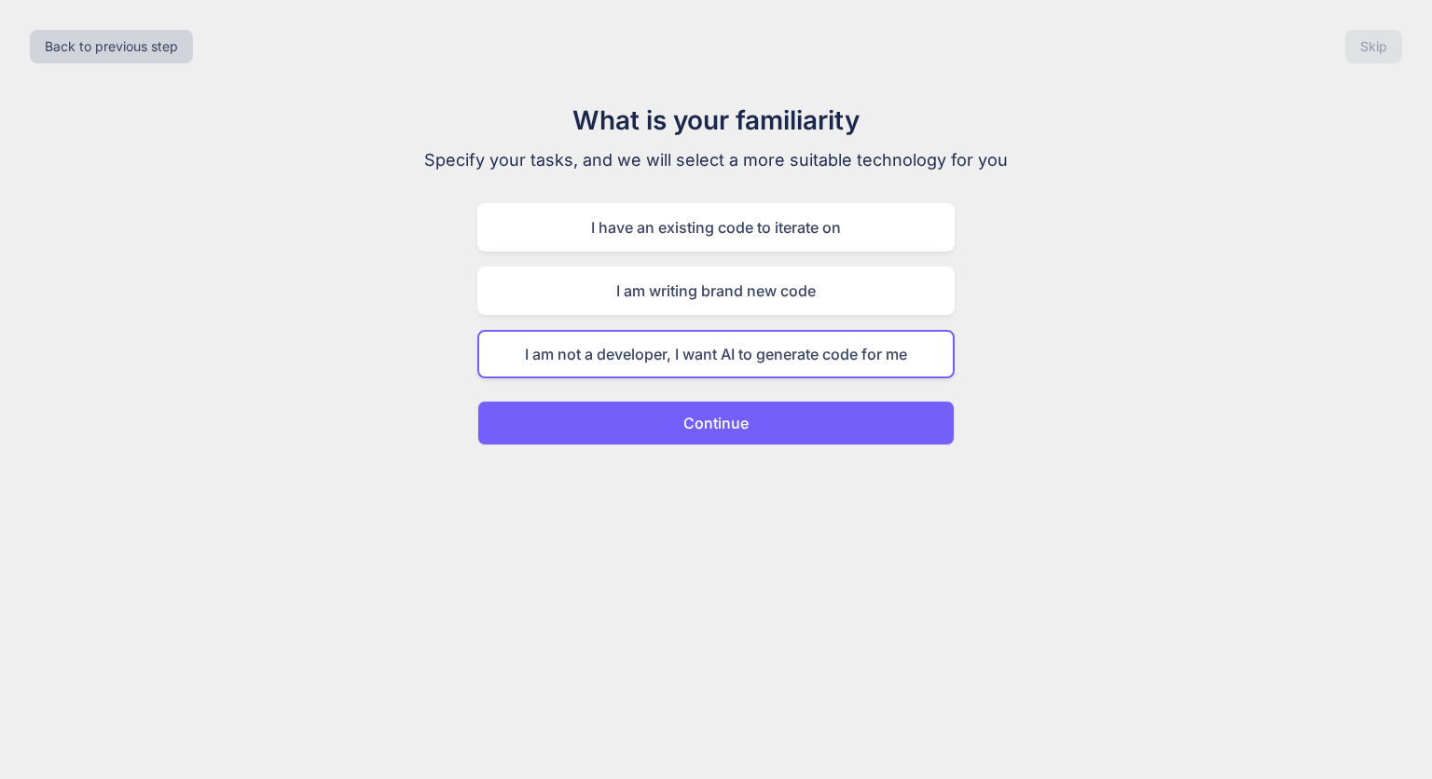
click at [746, 430] on p "Continue" at bounding box center [715, 423] width 65 height 22
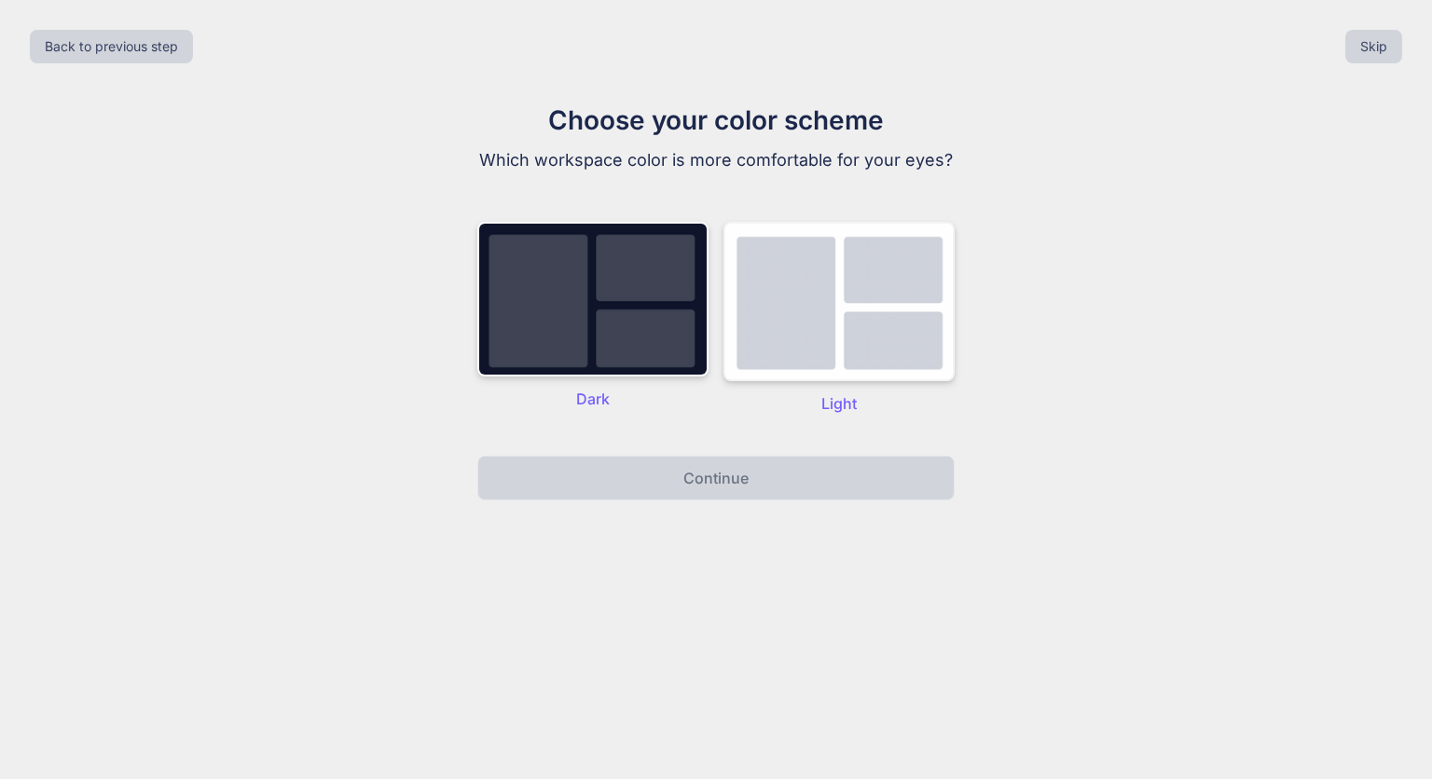
click at [799, 315] on img at bounding box center [838, 301] width 231 height 159
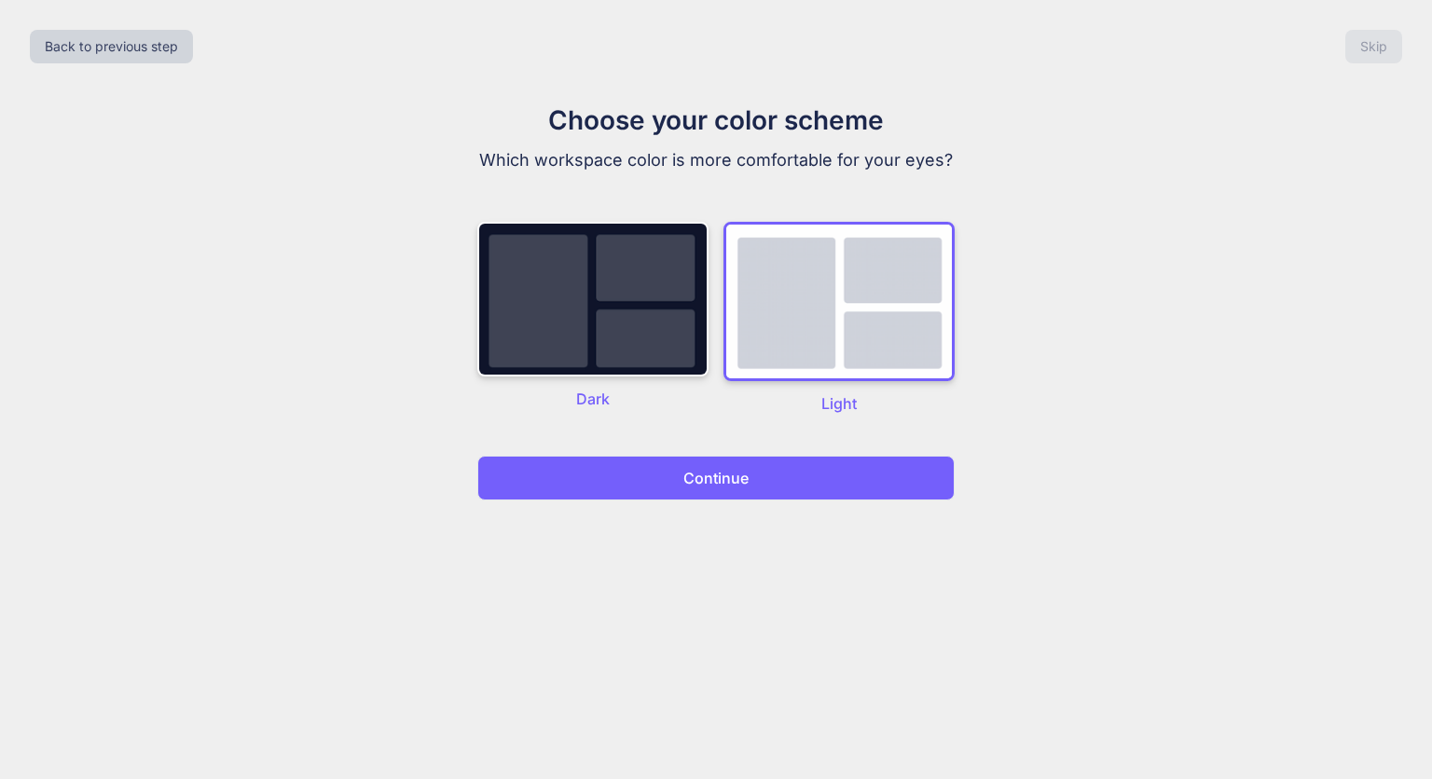
click at [794, 459] on button "Continue" at bounding box center [715, 478] width 477 height 45
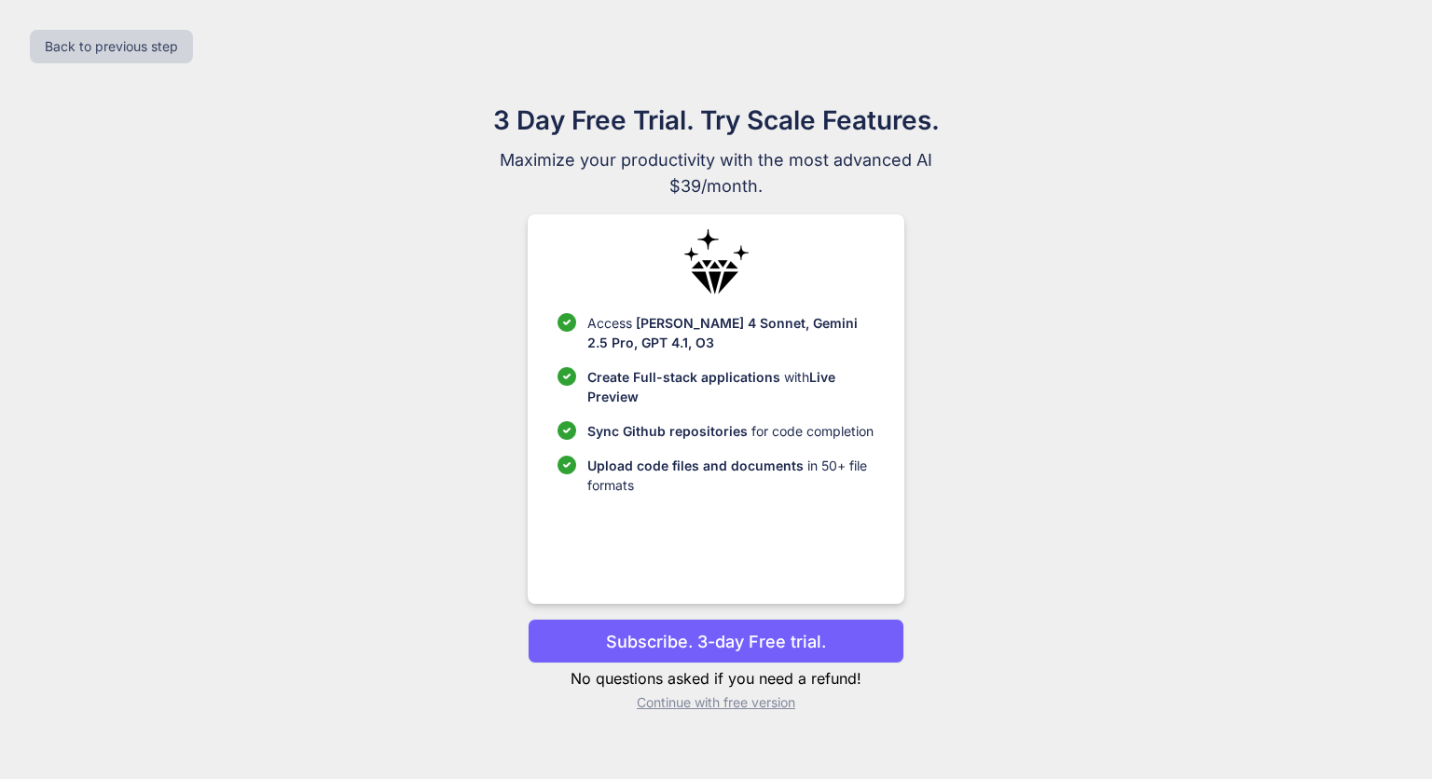
click at [789, 496] on div "Access [PERSON_NAME] 4 Sonnet, Gemini 2.5 Pro, GPT 4.1, O3 Create Full-stack ap…" at bounding box center [716, 409] width 376 height 390
click at [777, 703] on p "Continue with free version" at bounding box center [716, 702] width 376 height 19
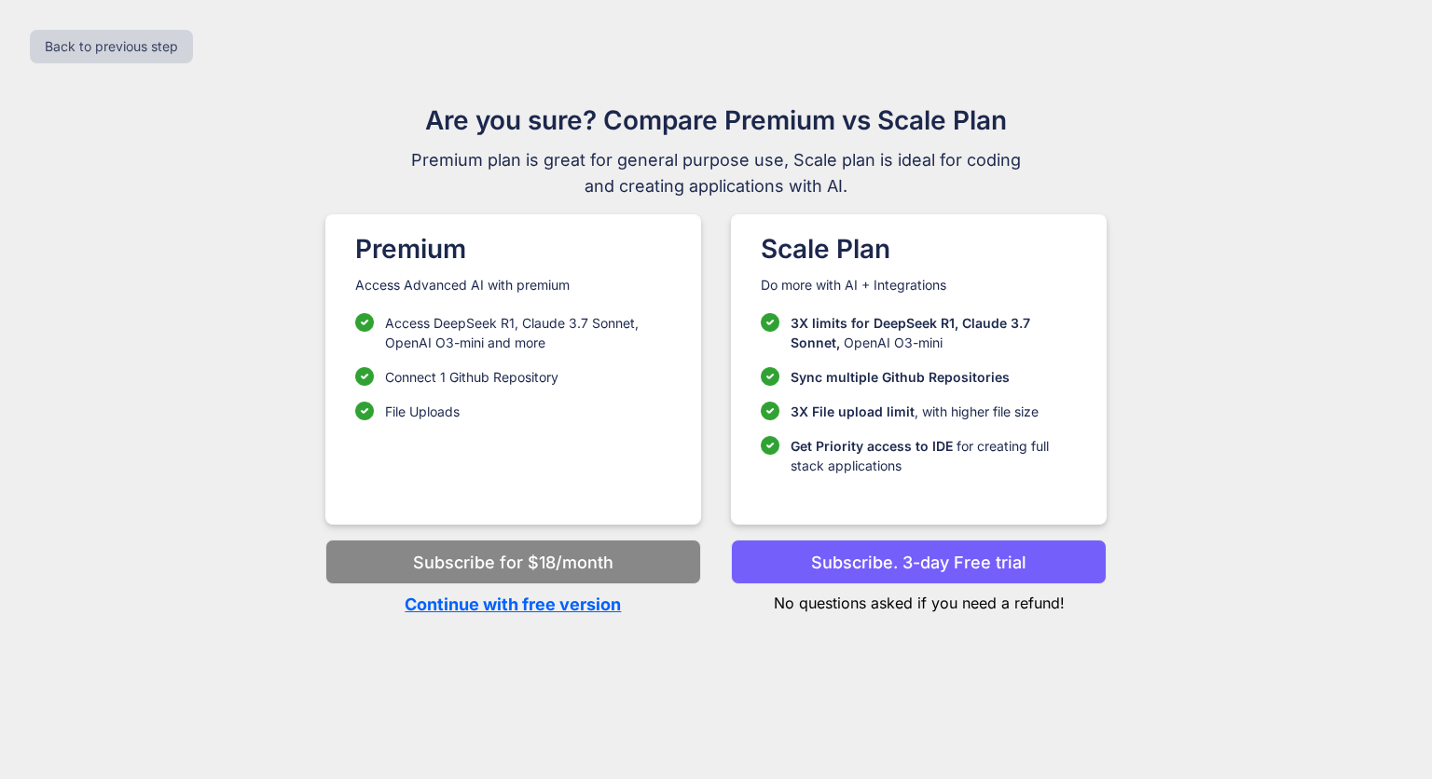
click at [588, 605] on p "Continue with free version" at bounding box center [513, 604] width 376 height 25
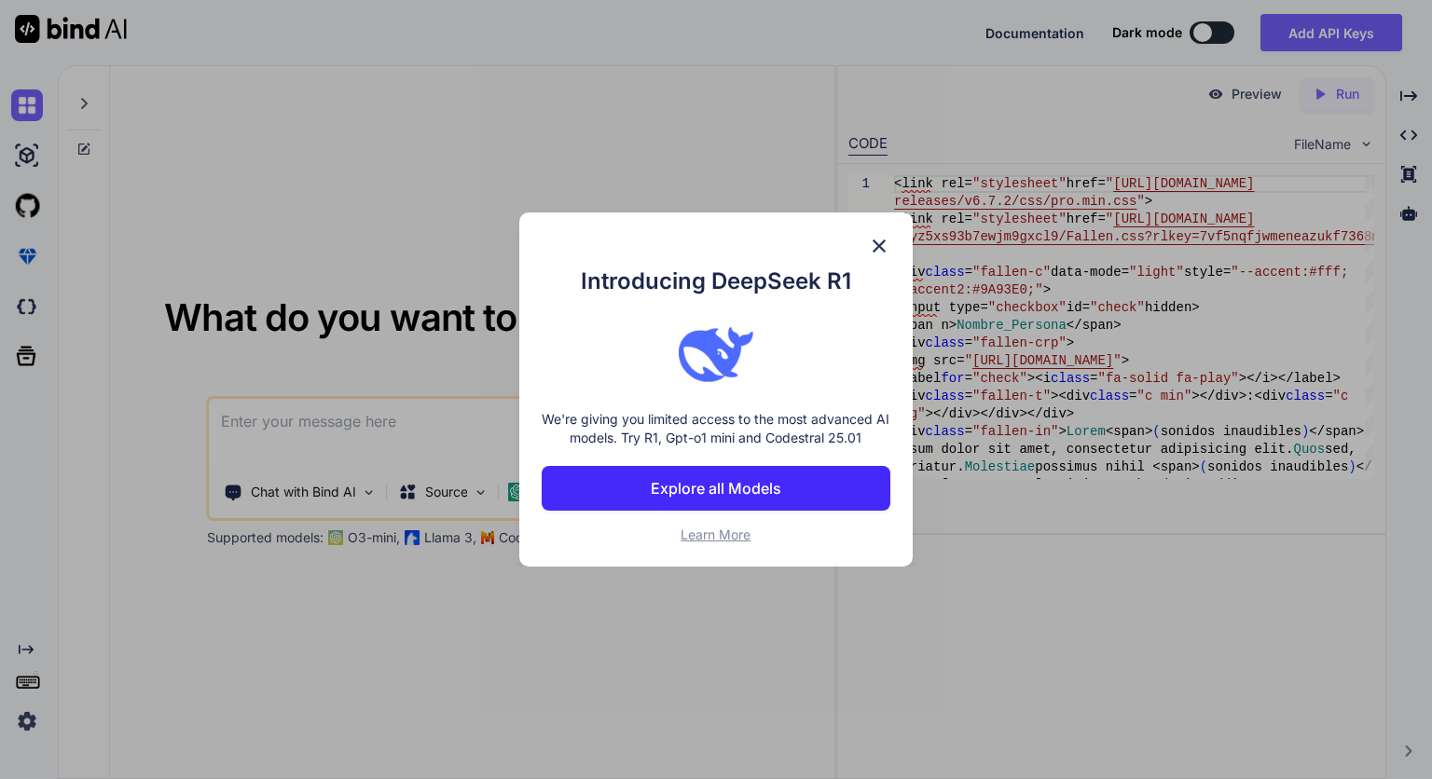
click at [888, 246] on img at bounding box center [879, 246] width 22 height 22
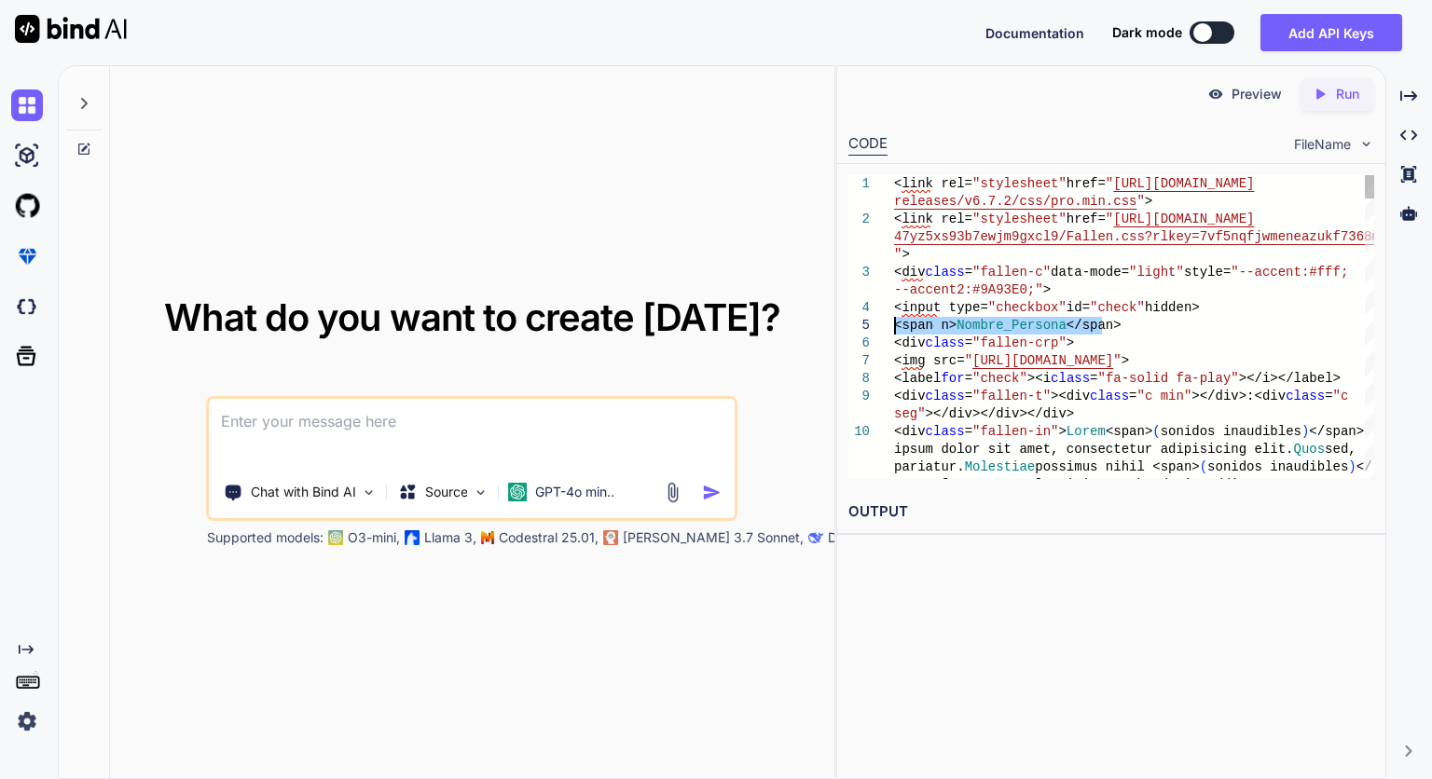
drag, startPoint x: 1105, startPoint y: 327, endPoint x: 873, endPoint y: 328, distance: 232.1
type textarea "<link rel="stylesheet" href="[URL][DOMAIN_NAME]"> <link rel="stylesheet" href="…"
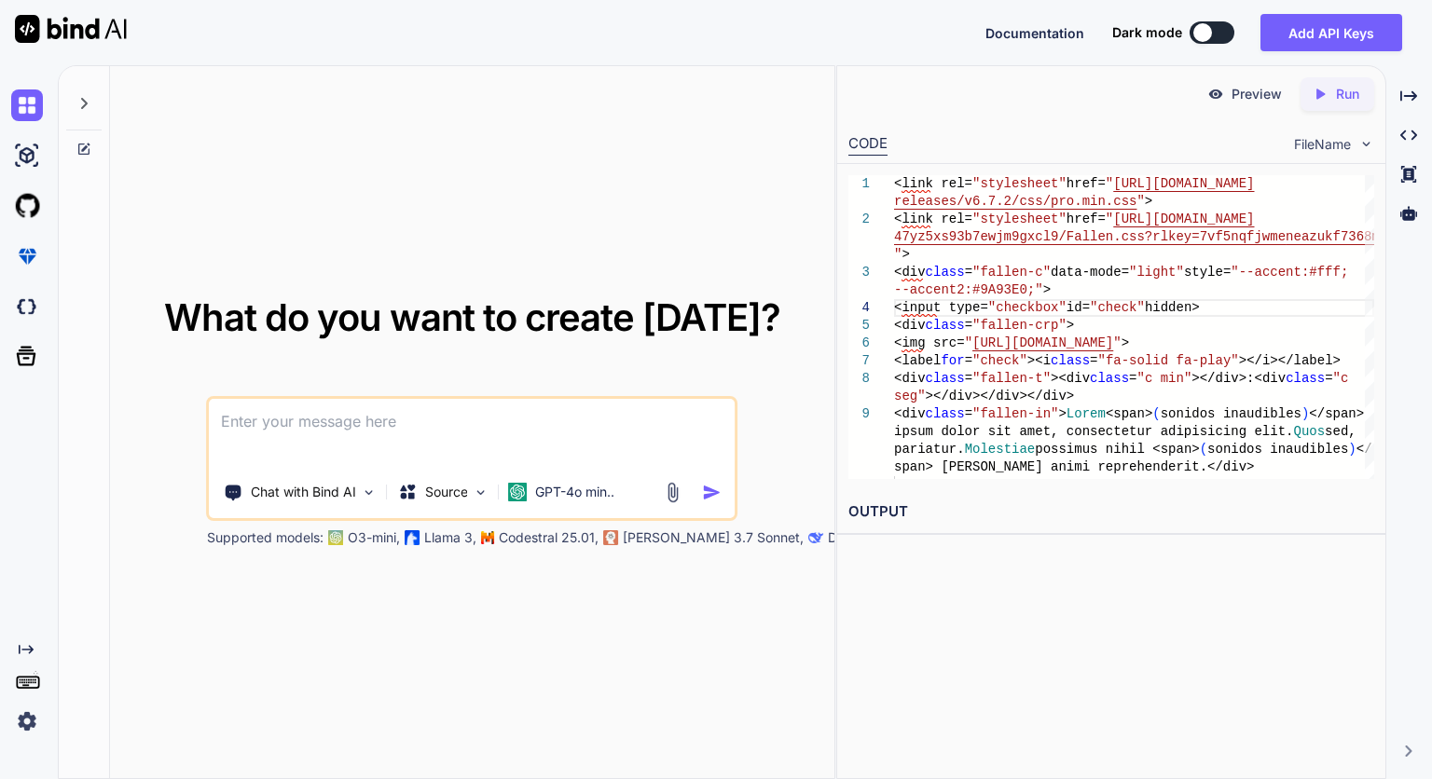
click at [563, 400] on textarea at bounding box center [472, 433] width 525 height 69
click at [473, 425] on textarea at bounding box center [472, 433] width 525 height 69
paste textarea "Please write the spoiler code in the details and summary sections as an audio p…"
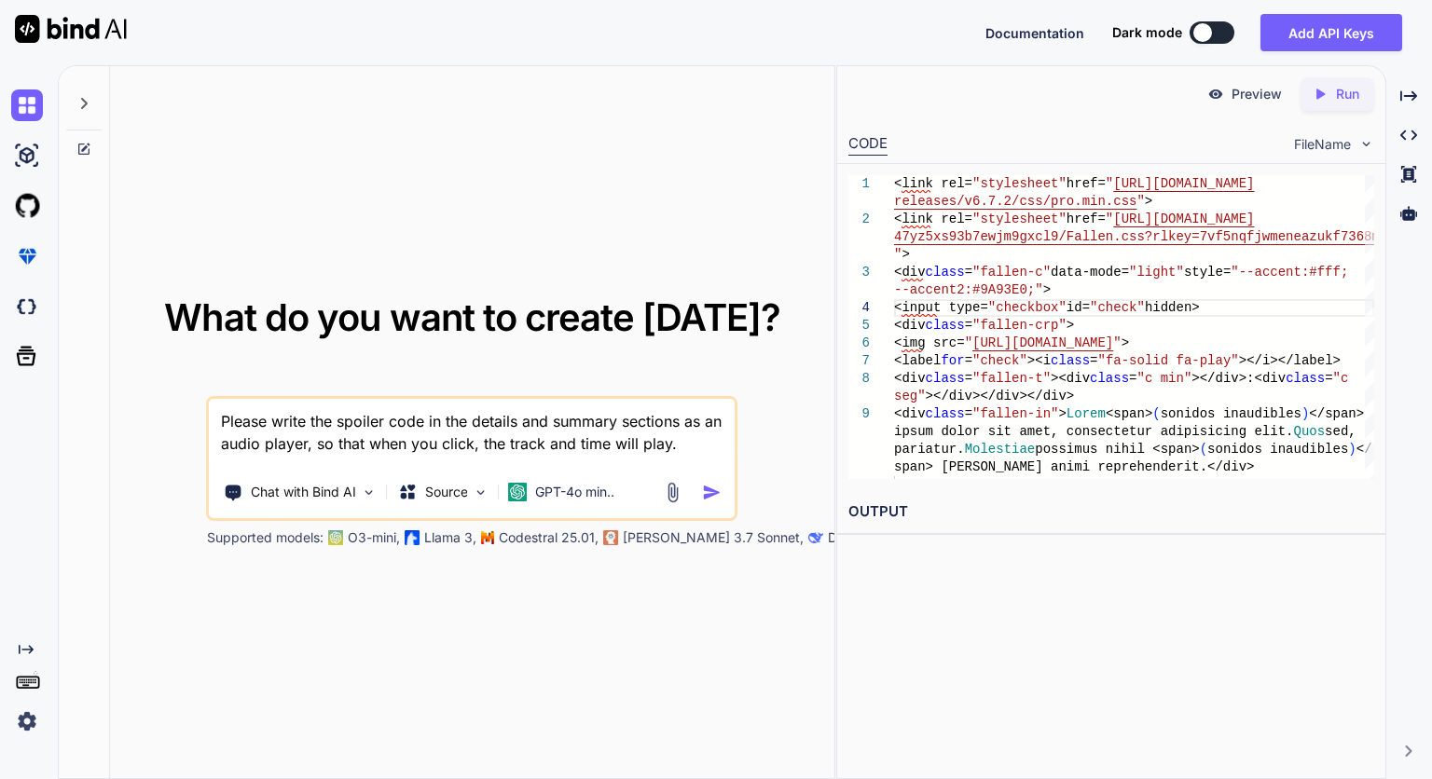
type textarea "Please write the spoiler code in the details and summary sections as an audio p…"
click at [712, 487] on img "button" at bounding box center [712, 493] width 20 height 20
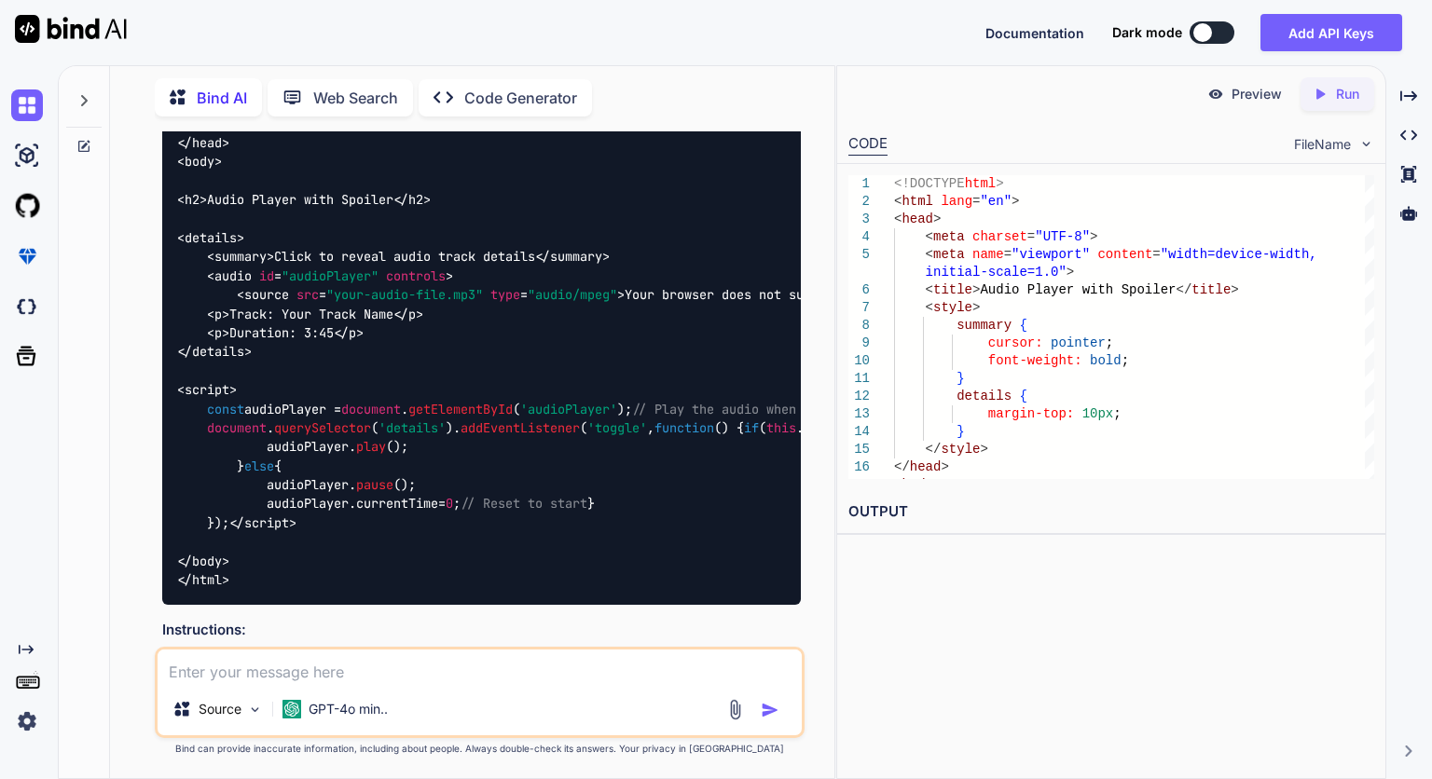
scroll to position [466, 0]
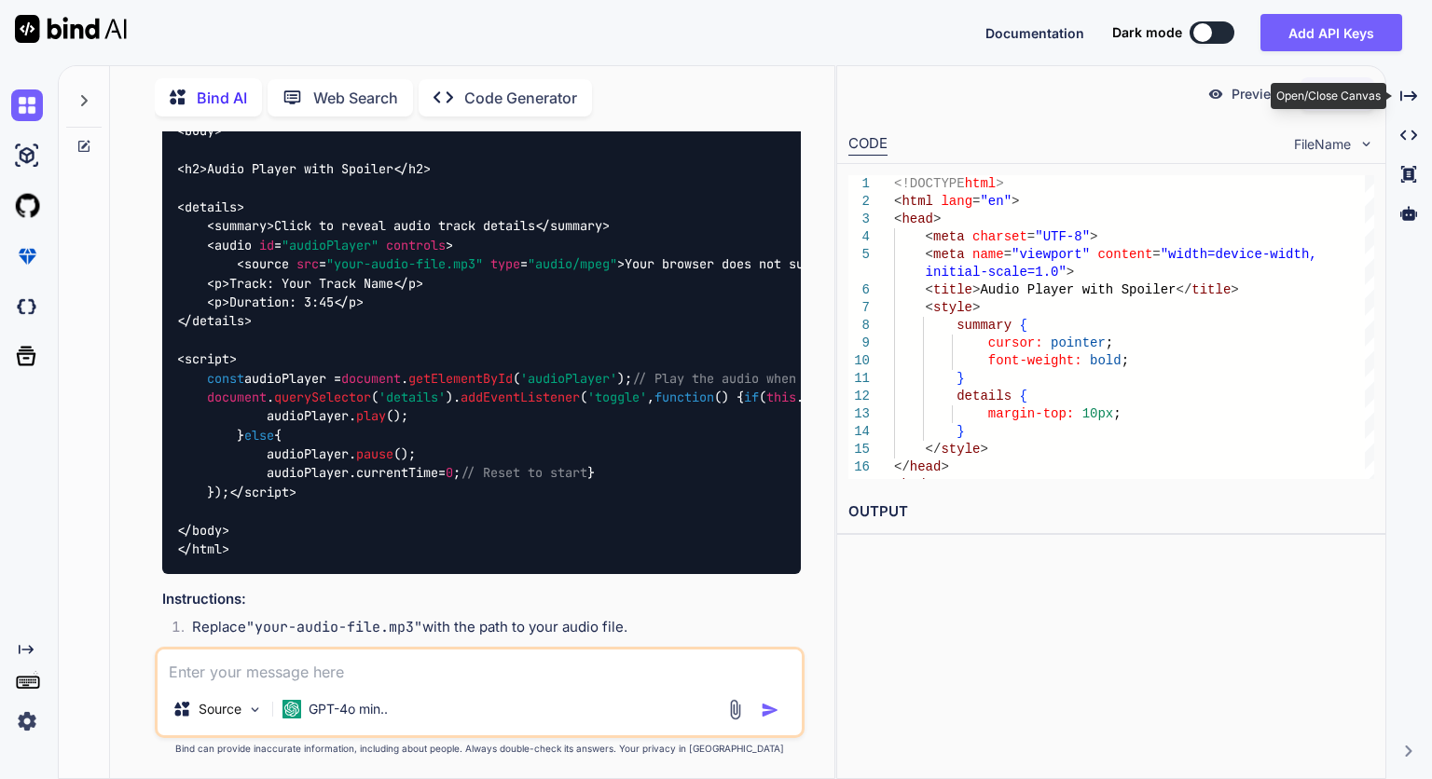
click at [1343, 96] on div "Open/Close Canvas" at bounding box center [1328, 96] width 116 height 26
click at [1324, 93] on icon "Created with Pixso." at bounding box center [1319, 94] width 17 height 17
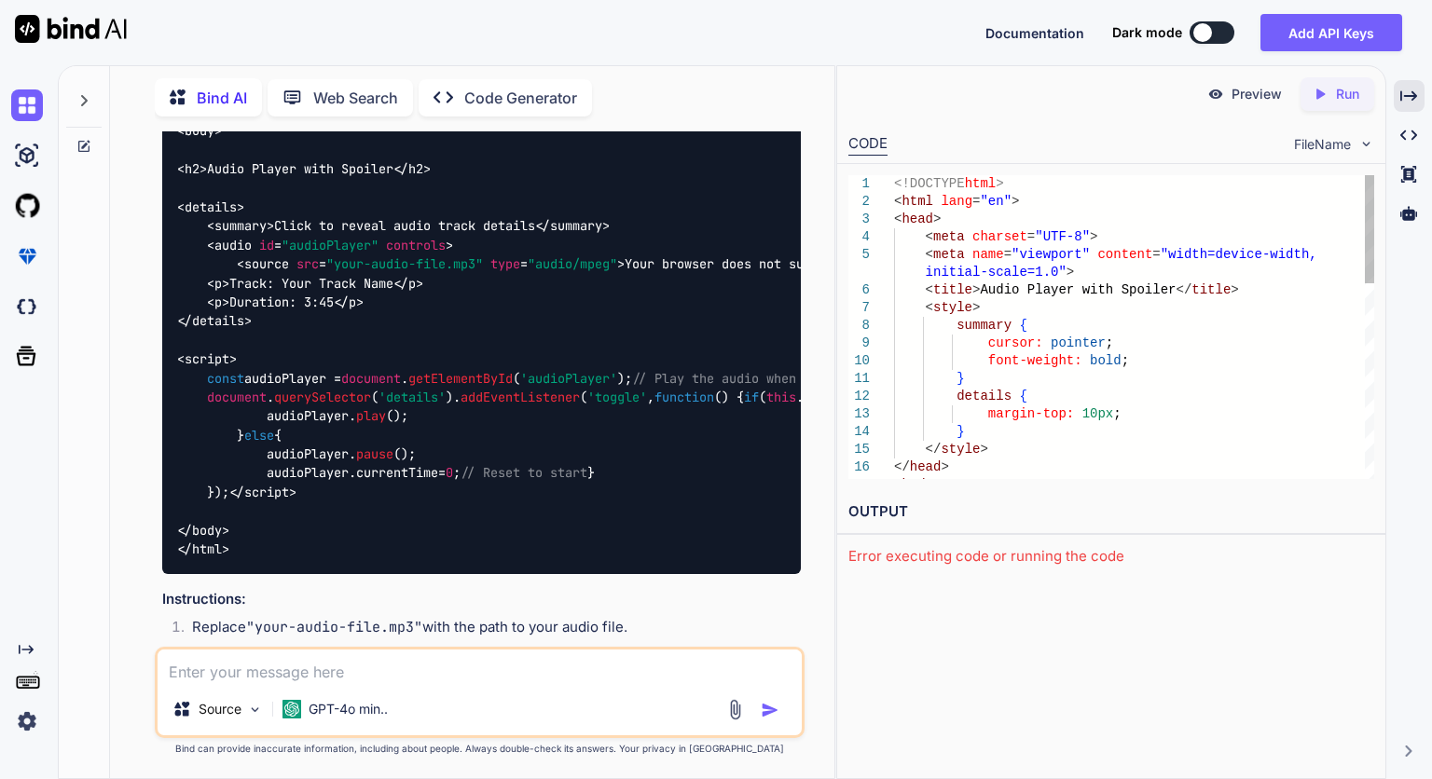
click at [1155, 302] on div "<!DOCTYPE html > < html lang = "en" > < head > < meta charset = "UTF-8" > < met…" at bounding box center [1134, 600] width 480 height 850
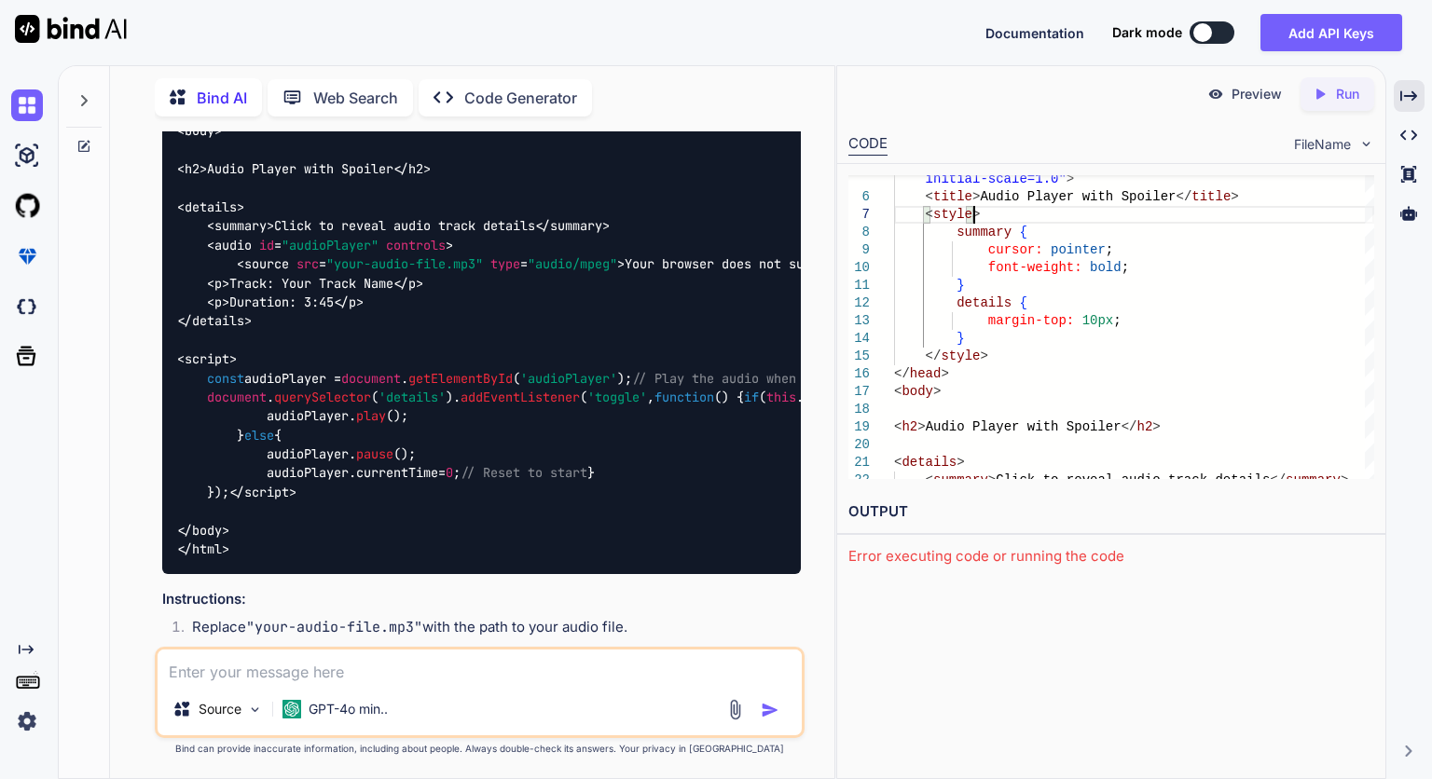
click at [1220, 101] on img at bounding box center [1215, 94] width 17 height 17
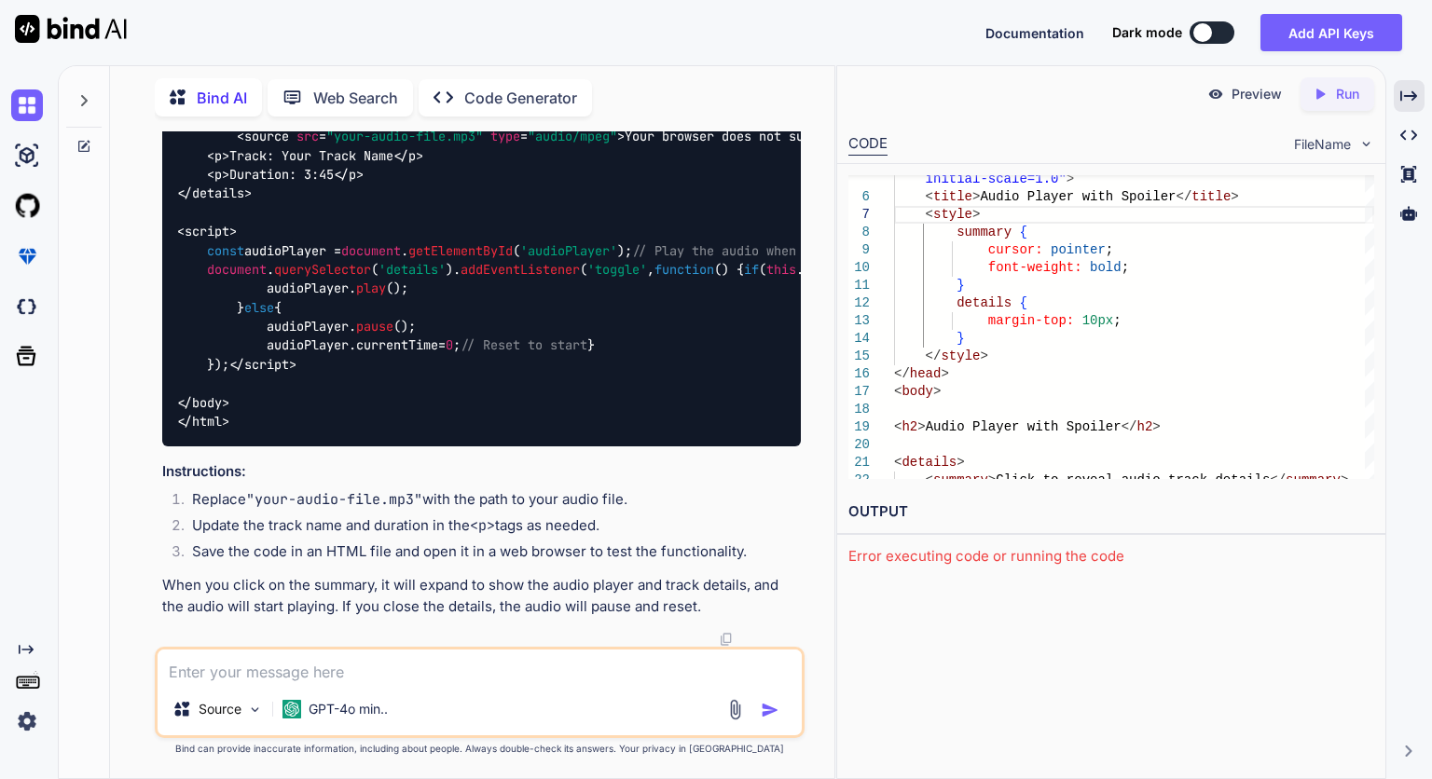
scroll to position [820, 0]
click at [492, 103] on p "Code Generator" at bounding box center [520, 98] width 113 height 22
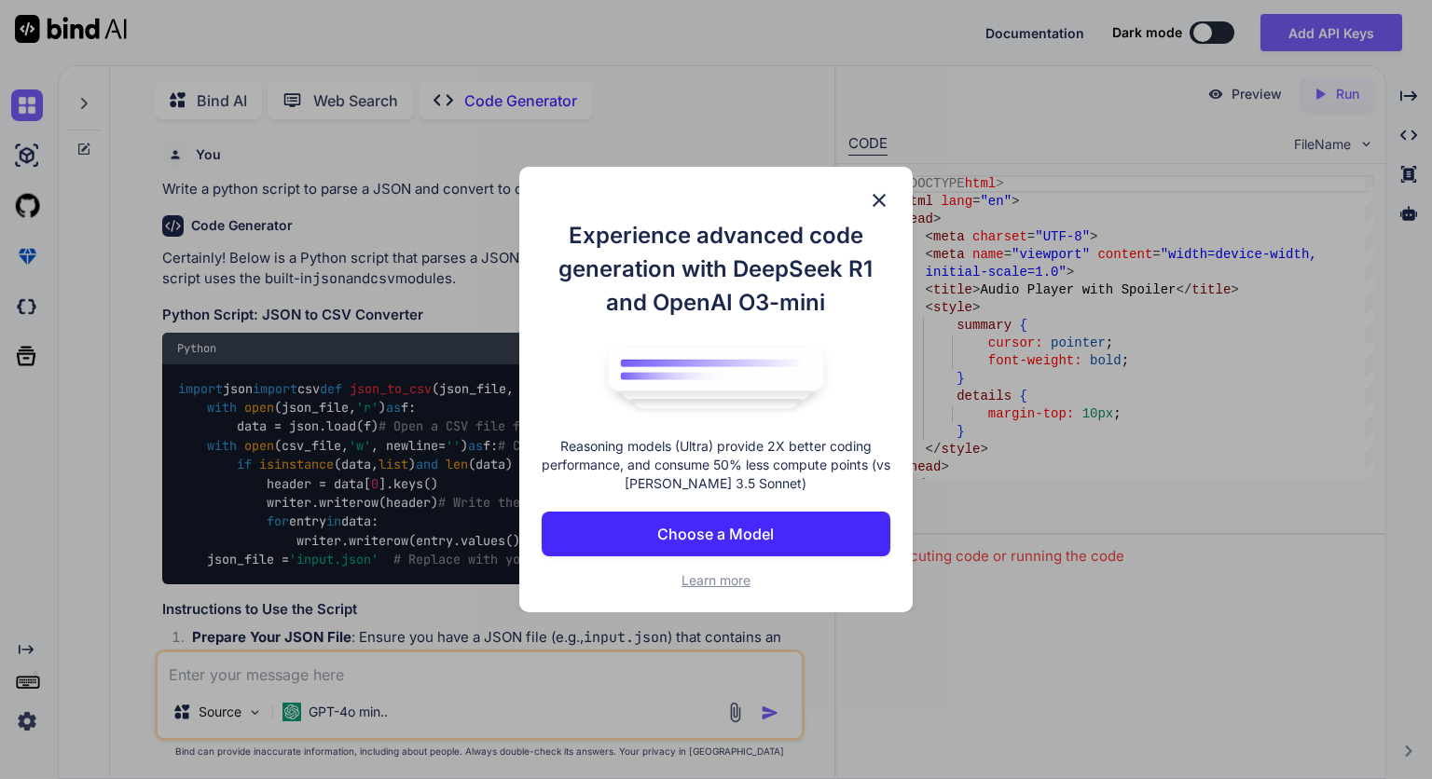
scroll to position [7, 0]
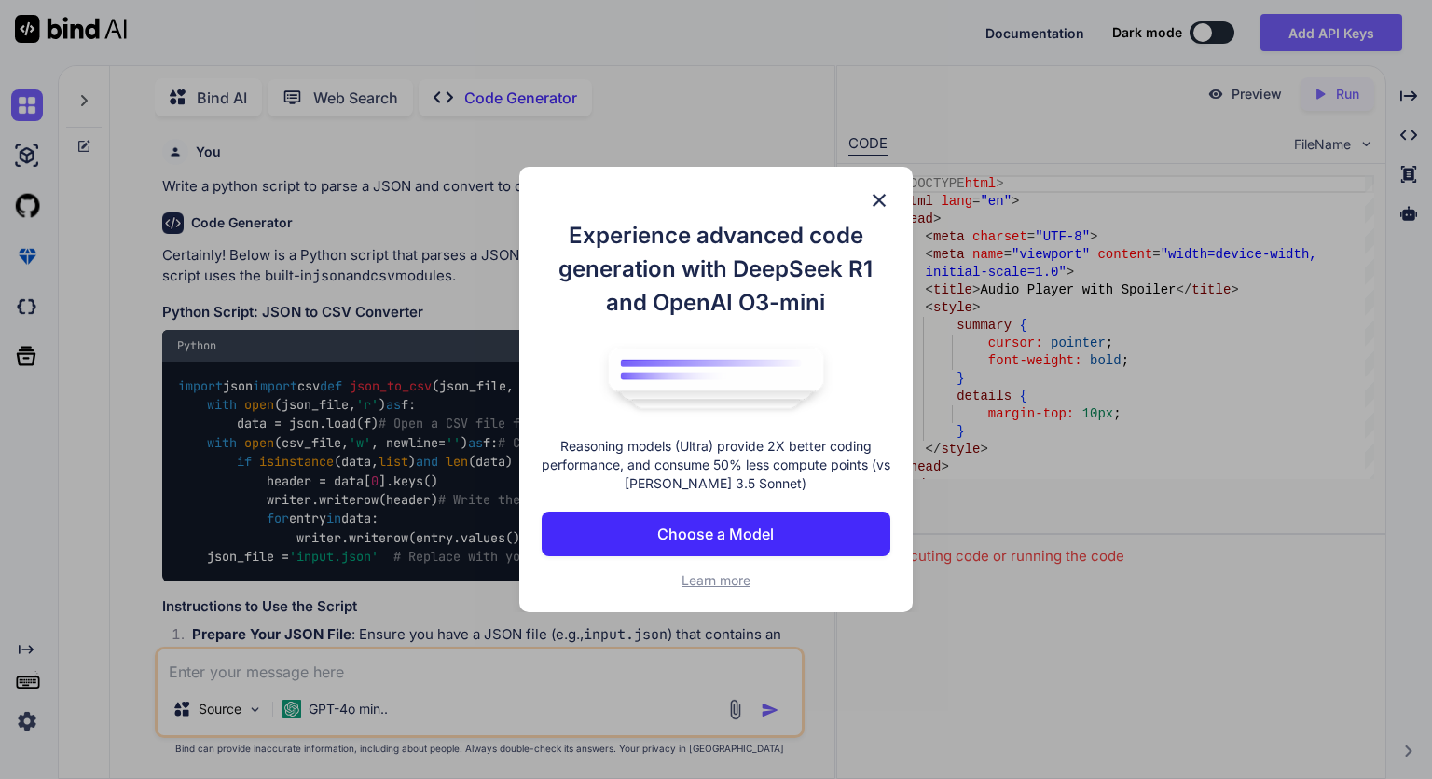
click at [880, 199] on img at bounding box center [879, 200] width 22 height 22
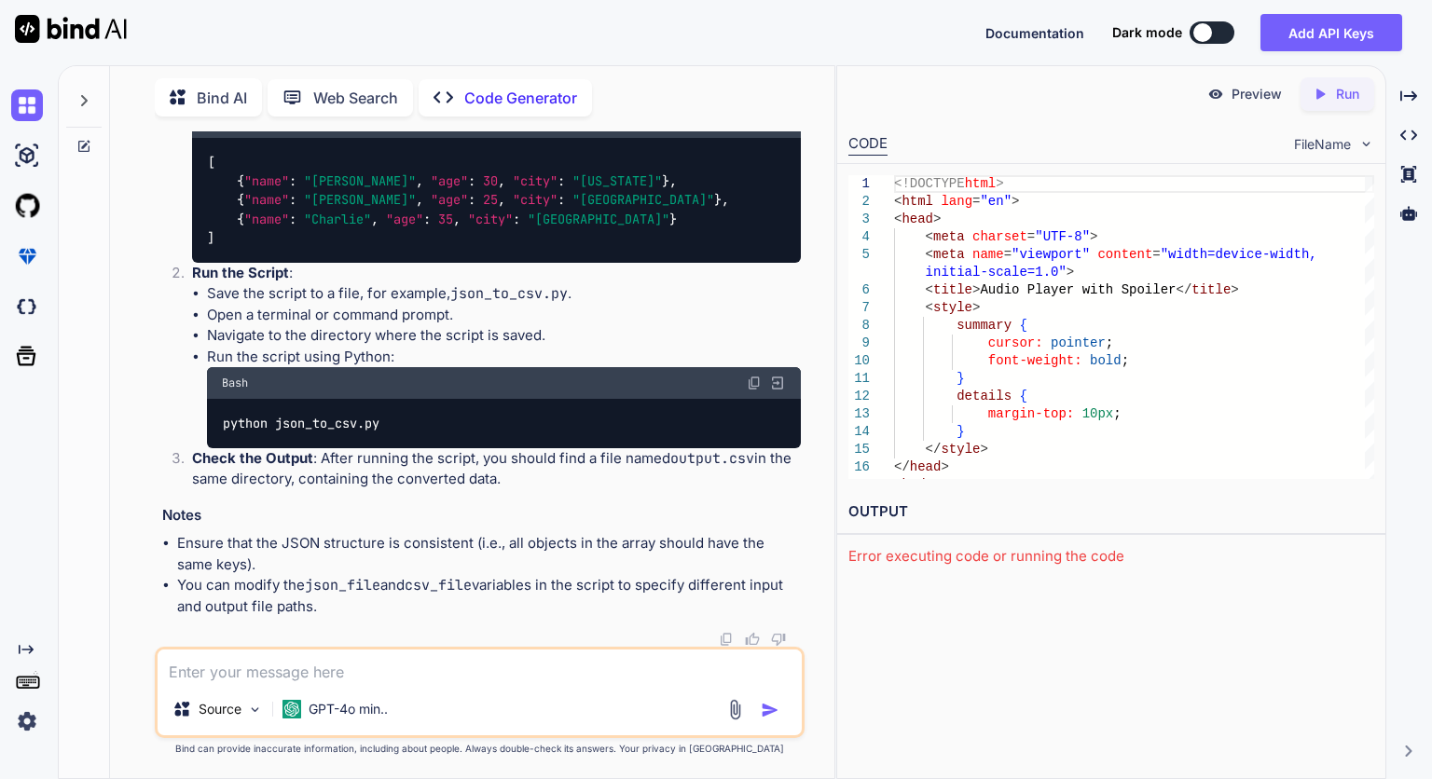
scroll to position [955, 0]
